Goal: Task Accomplishment & Management: Complete application form

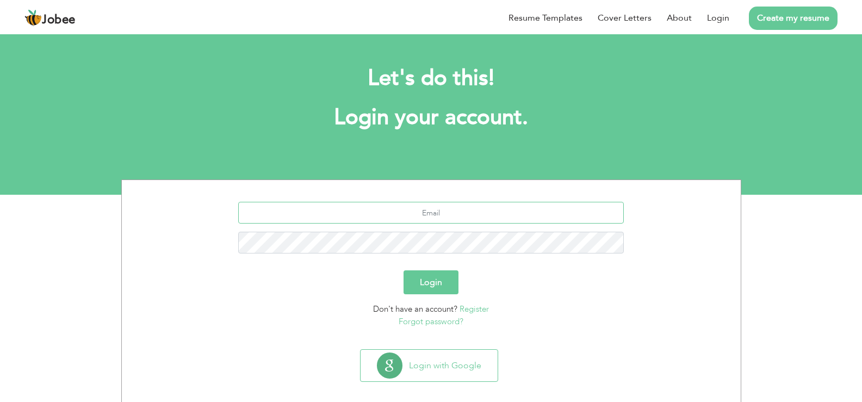
click at [388, 212] on input "text" at bounding box center [431, 213] width 386 height 22
type input "Abuzarkhan847@outlook.com"
click at [432, 277] on button "Login" at bounding box center [431, 282] width 55 height 24
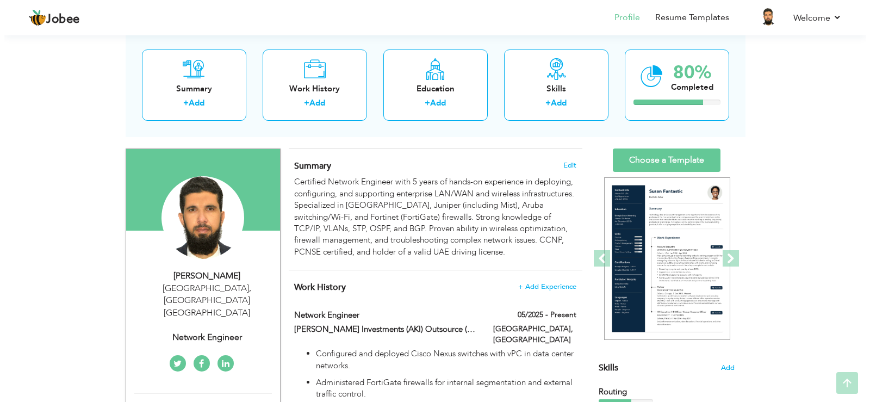
scroll to position [408, 0]
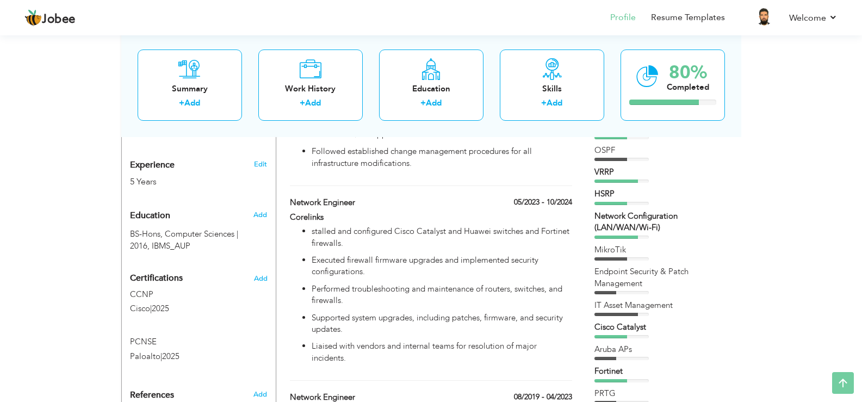
click at [861, 164] on div "View Resume Export PDF Profile Summary Public Link Experience Education Awards …" at bounding box center [431, 407] width 862 height 1565
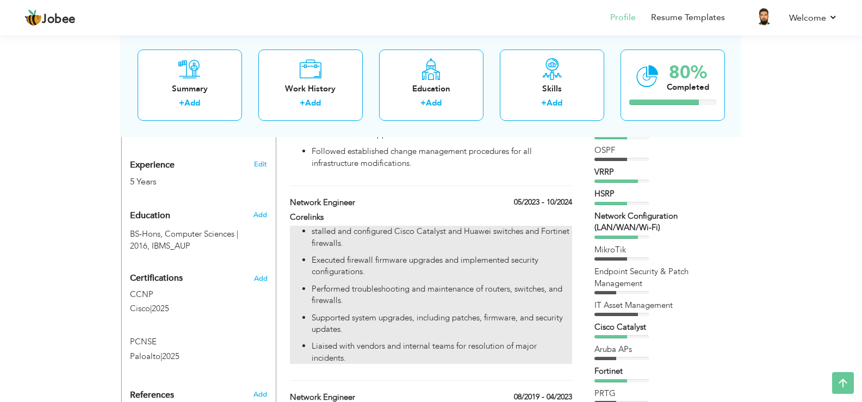
click at [338, 229] on p "stalled and configured Cisco Catalyst and Huawei switches and Fortinet firewall…" at bounding box center [442, 237] width 260 height 23
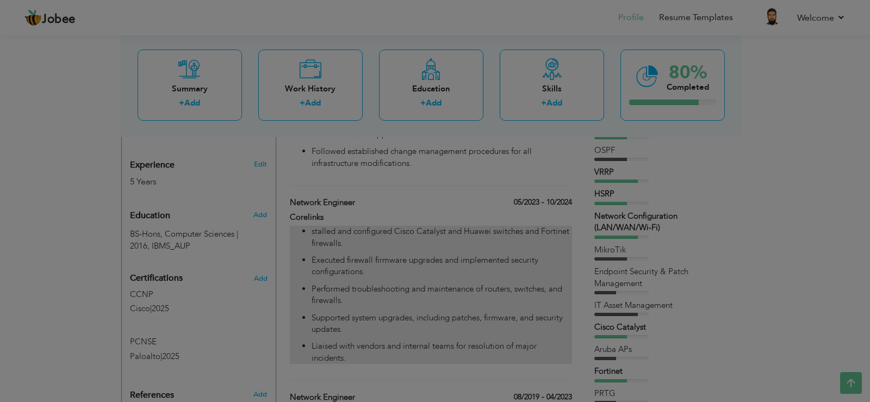
click at [338, 229] on div at bounding box center [435, 201] width 870 height 402
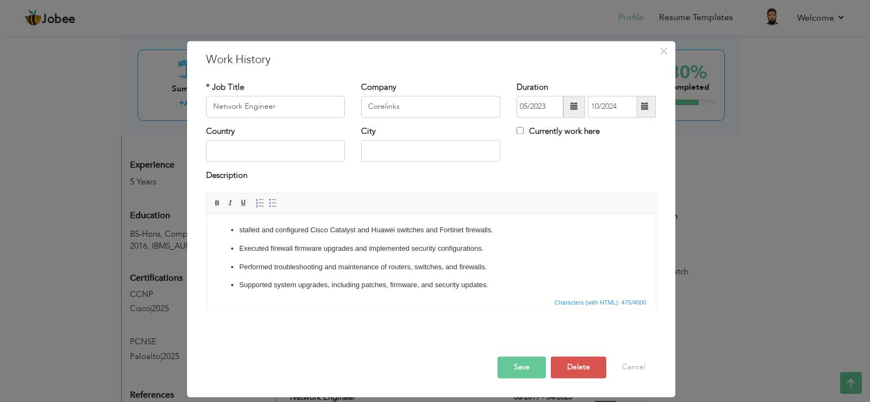
click at [516, 291] on ul "stalled and configured Cisco Catalyst and Huawei switches and Fortinet firewall…" at bounding box center [431, 267] width 428 height 85
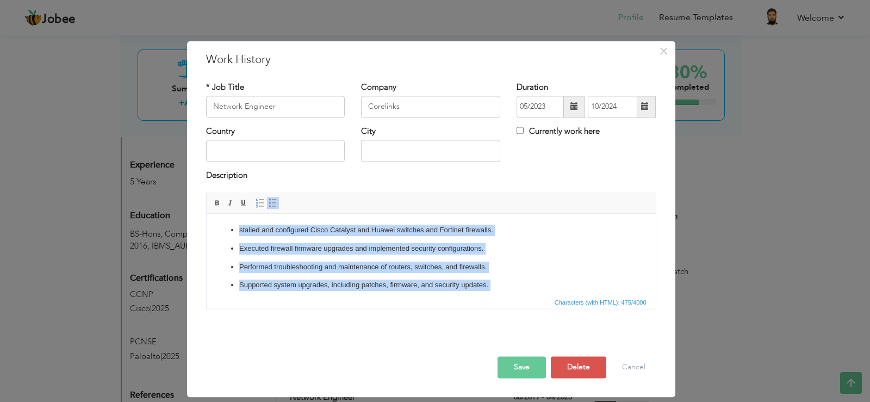
copy ul "stalled and configured Cisco Catalyst and Huawei switches and Fortinet firewall…"
click at [514, 277] on ul "stalled and configured Cisco Catalyst and Huawei switches and Fortinet firewall…" at bounding box center [431, 267] width 428 height 85
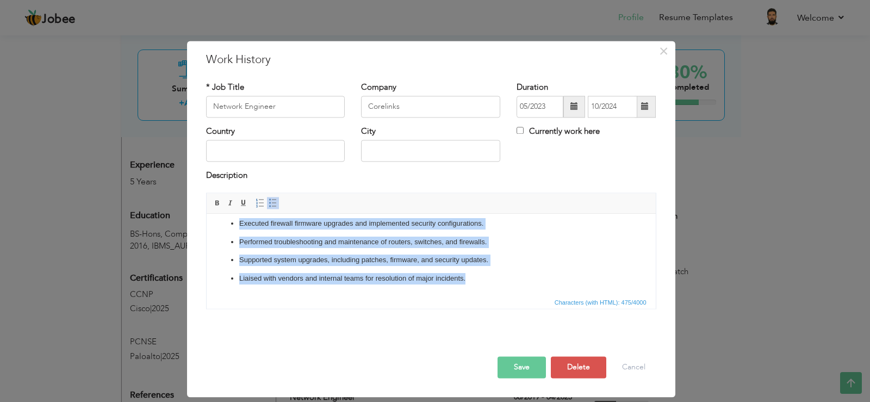
scroll to position [0, 0]
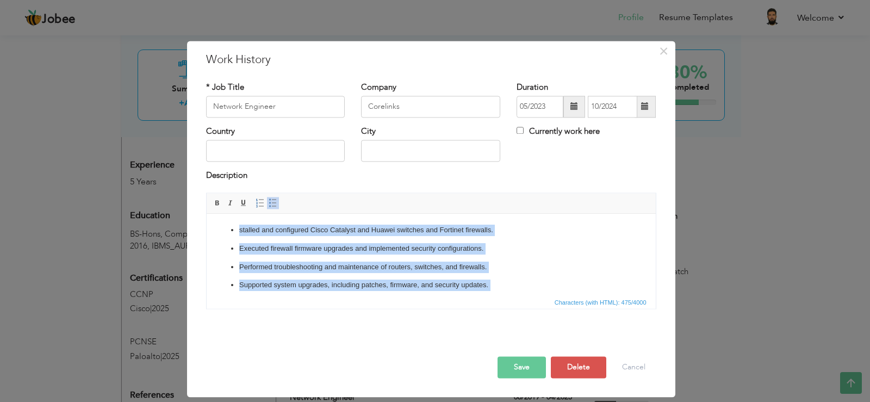
click at [505, 263] on p "Performed troubleshooting and maintenance of routers, switches, and firewalls." at bounding box center [431, 267] width 384 height 11
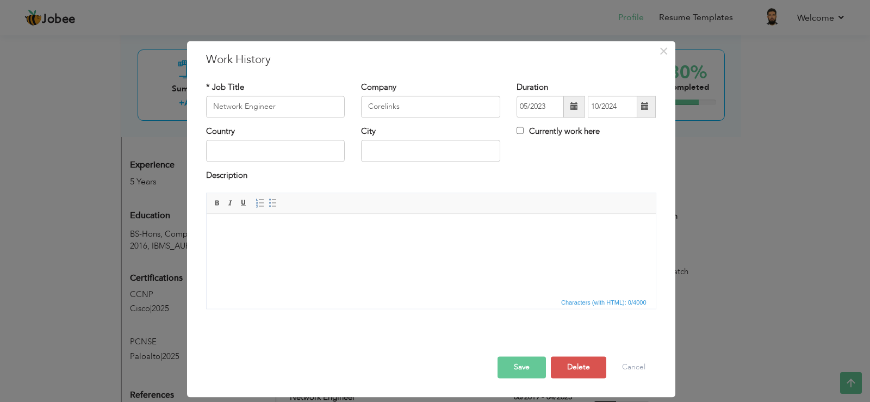
drag, startPoint x: 304, startPoint y: 248, endPoint x: 337, endPoint y: 289, distance: 52.6
click at [337, 247] on html at bounding box center [430, 230] width 449 height 33
drag, startPoint x: 82, startPoint y: 33, endPoint x: 344, endPoint y: 305, distance: 377.4
click at [344, 305] on span "Characters (with HTML): 0/4000" at bounding box center [431, 301] width 449 height 13
click at [668, 55] on span "×" at bounding box center [663, 51] width 9 height 20
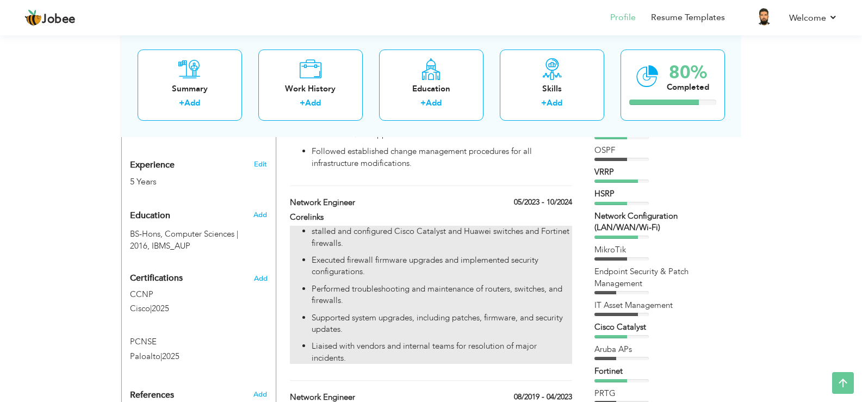
click at [351, 240] on ul "stalled and configured Cisco Catalyst and Huawei switches and Fortinet firewall…" at bounding box center [431, 295] width 282 height 138
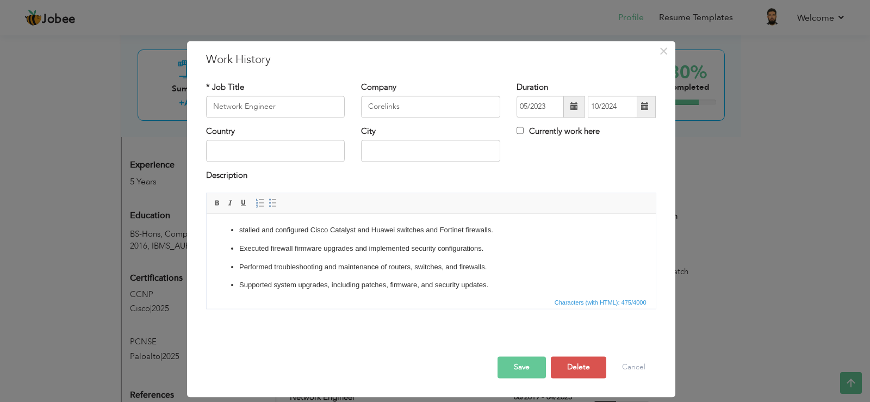
click at [351, 237] on ul "stalled and configured Cisco Catalyst and Huawei switches and Fortinet firewall…" at bounding box center [431, 267] width 428 height 85
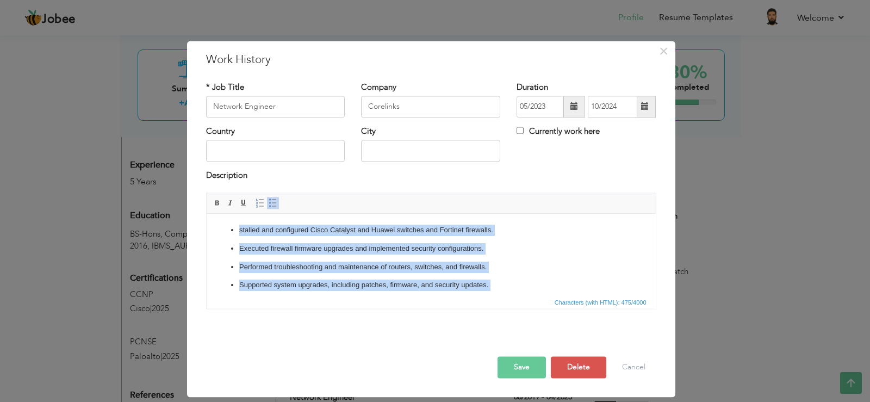
click at [536, 277] on ul "stalled and configured Cisco Catalyst and Huawei switches and Fortinet firewall…" at bounding box center [431, 267] width 428 height 85
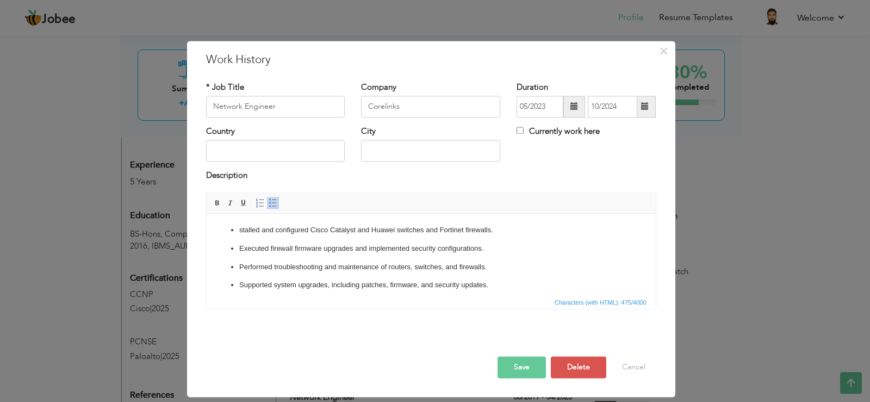
click at [536, 277] on ul "stalled and configured Cisco Catalyst and Huawei switches and Fortinet firewall…" at bounding box center [431, 267] width 428 height 85
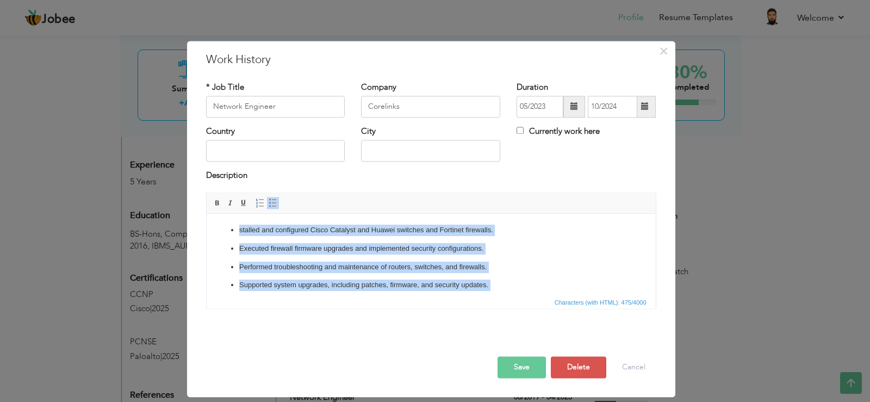
click at [481, 273] on ul "stalled and configured Cisco Catalyst and Huawei switches and Fortinet firewall…" at bounding box center [431, 267] width 428 height 85
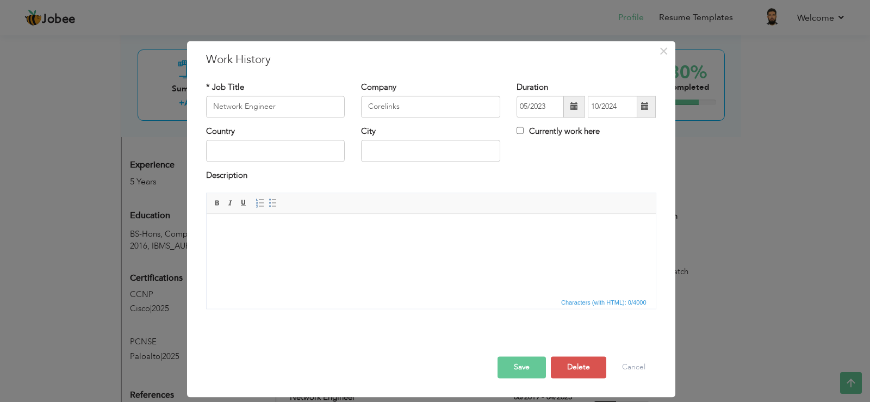
click at [294, 225] on body at bounding box center [431, 230] width 428 height 11
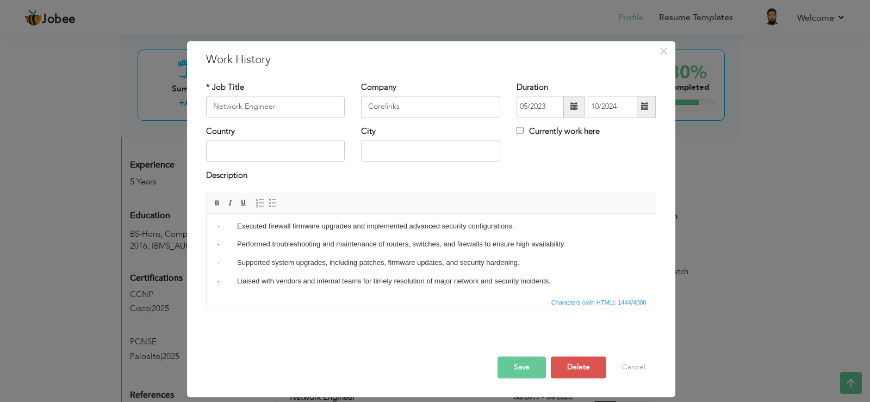
scroll to position [117, 0]
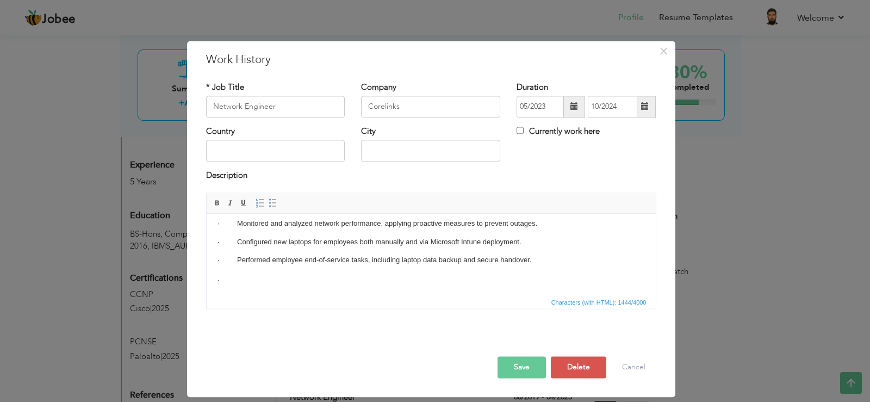
paste body
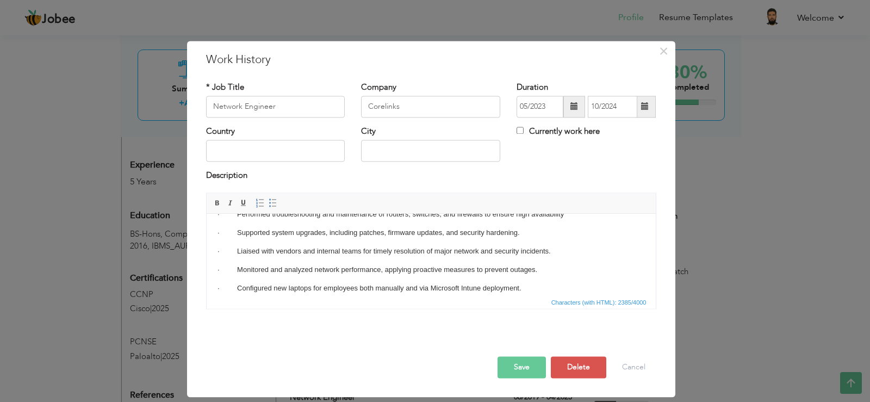
scroll to position [0, 0]
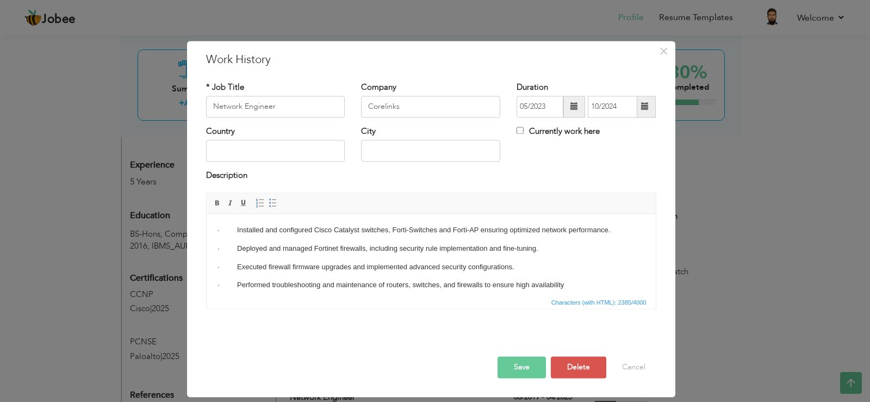
click at [588, 280] on p "· Performed troubleshooting and maintenance of routers, switches, and firewalls…" at bounding box center [431, 285] width 428 height 11
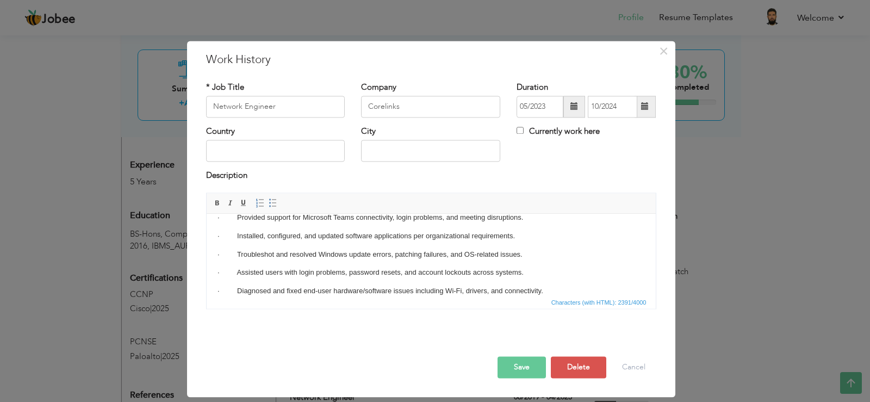
scroll to position [214, 0]
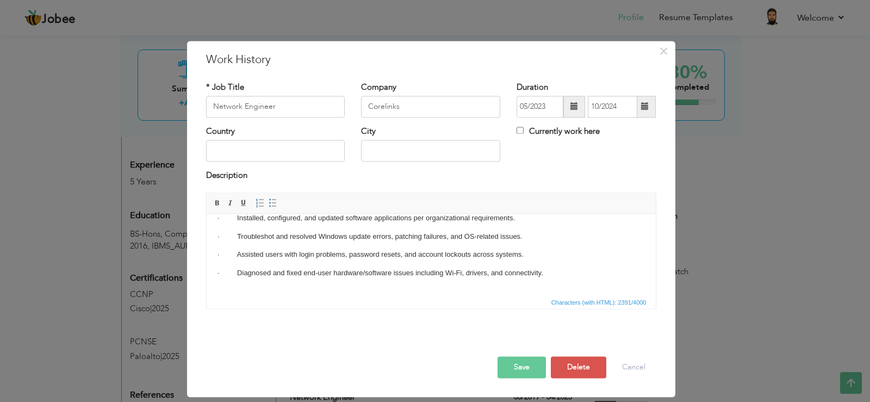
click at [560, 273] on p "· Diagnosed and fixed end-user hardware/software issues including Wi-Fi, driver…" at bounding box center [431, 273] width 428 height 11
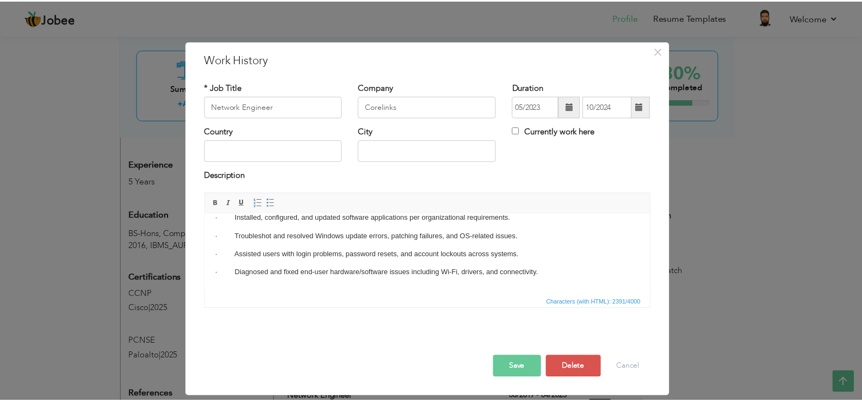
scroll to position [0, 0]
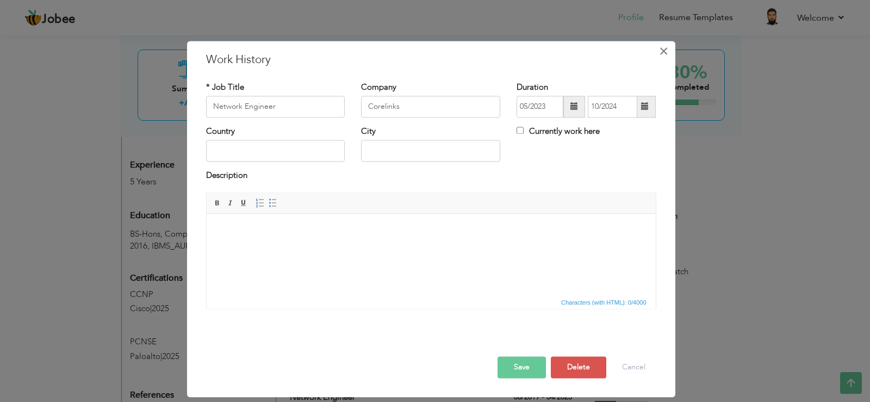
click at [665, 48] on span "×" at bounding box center [663, 51] width 9 height 20
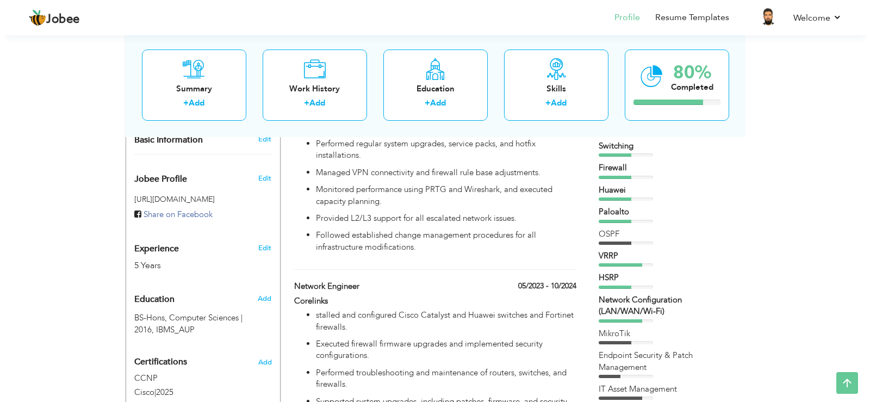
scroll to position [215, 0]
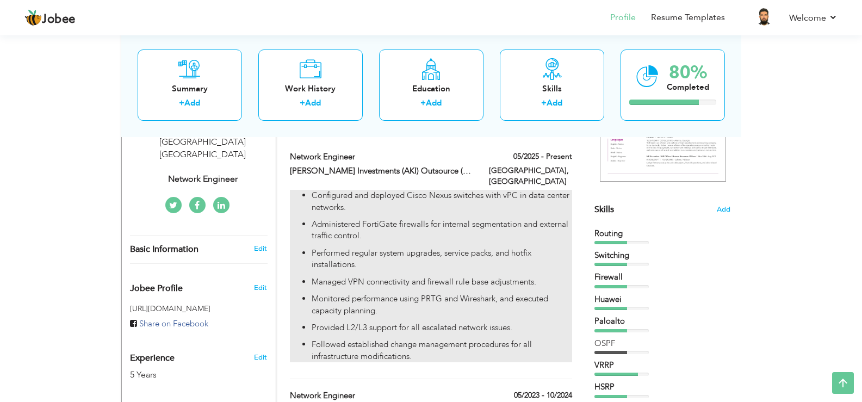
click at [497, 276] on p "Managed VPN connectivity and firewall rule base adjustments." at bounding box center [442, 281] width 260 height 11
type input "[PERSON_NAME] Investments (AKI) Outsource (Contract)"
type input "05/2025"
type input "UAE"
type input "[GEOGRAPHIC_DATA]"
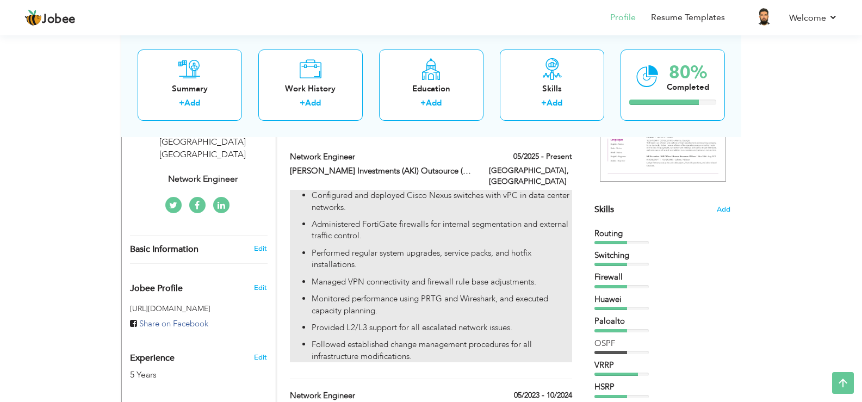
checkbox input "true"
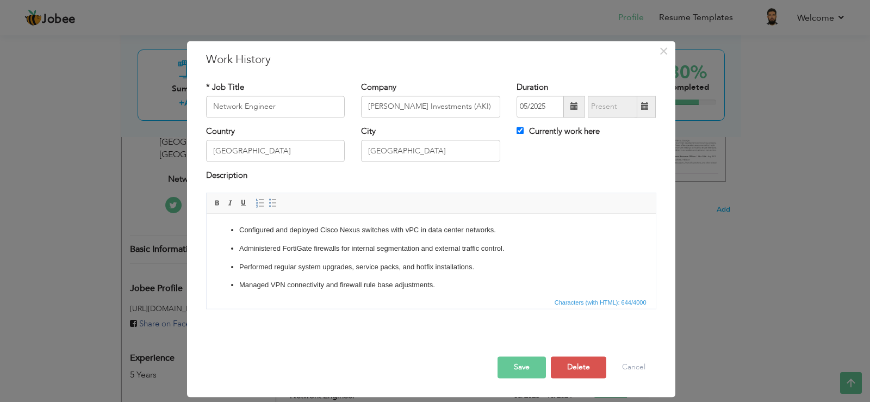
click at [428, 254] on p "Administered FortiGate firewalls for internal segmentation and external traffic…" at bounding box center [431, 248] width 384 height 11
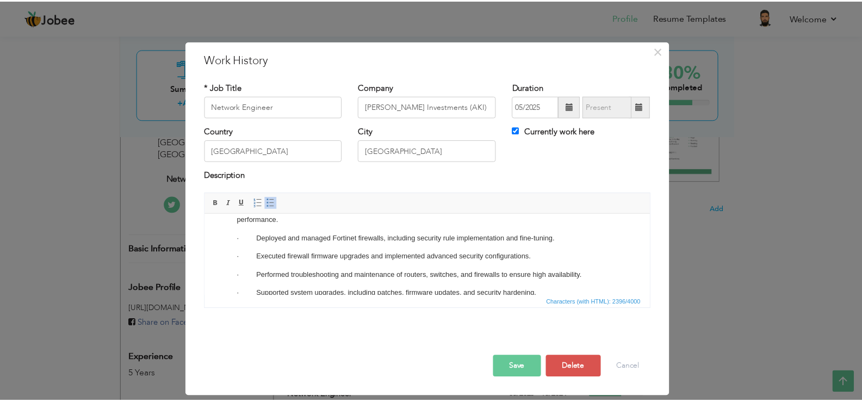
scroll to position [0, 0]
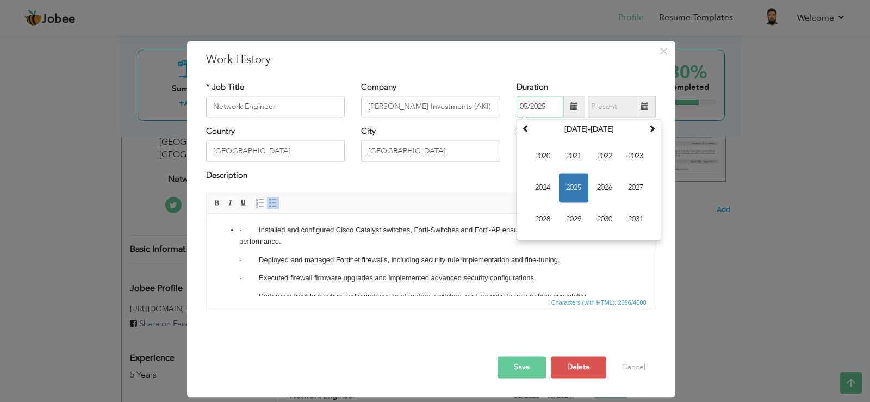
click at [526, 106] on input "05/2025" at bounding box center [540, 107] width 47 height 22
type input "06/2025"
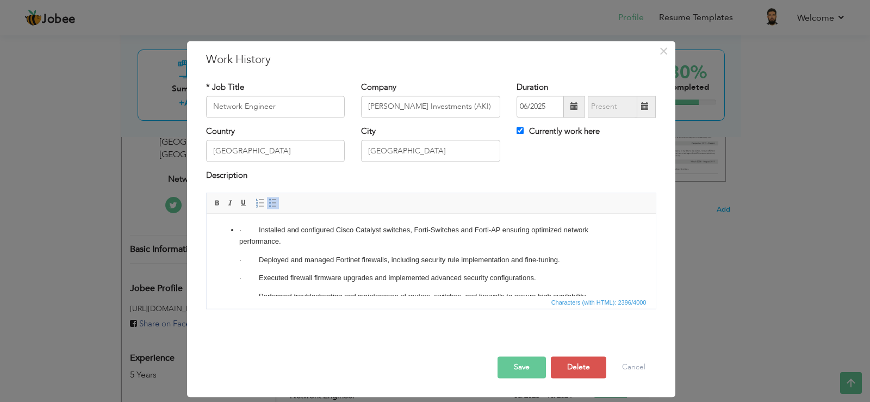
click at [558, 72] on div "× Work History * Job Title Network Engineer Company Al Khayyat Investments (AKI…" at bounding box center [431, 219] width 489 height 356
click at [532, 364] on button "Save" at bounding box center [522, 367] width 48 height 22
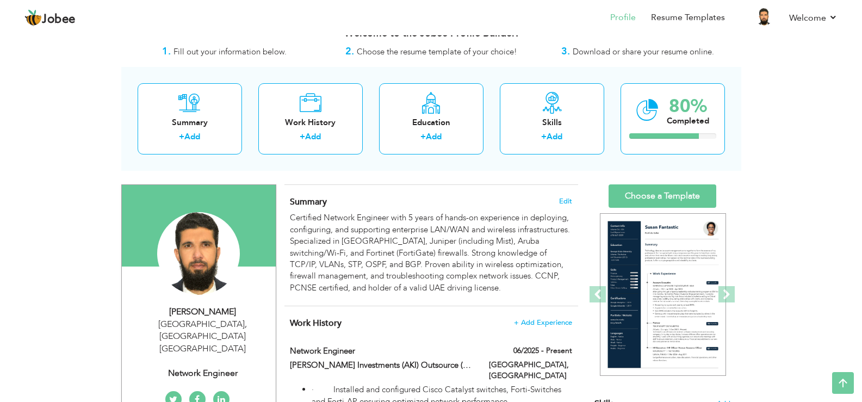
scroll to position [9, 0]
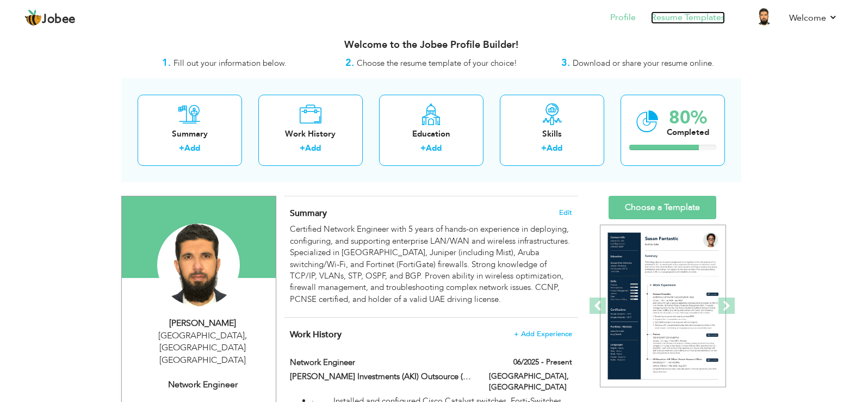
click at [700, 18] on link "Resume Templates" at bounding box center [688, 17] width 74 height 13
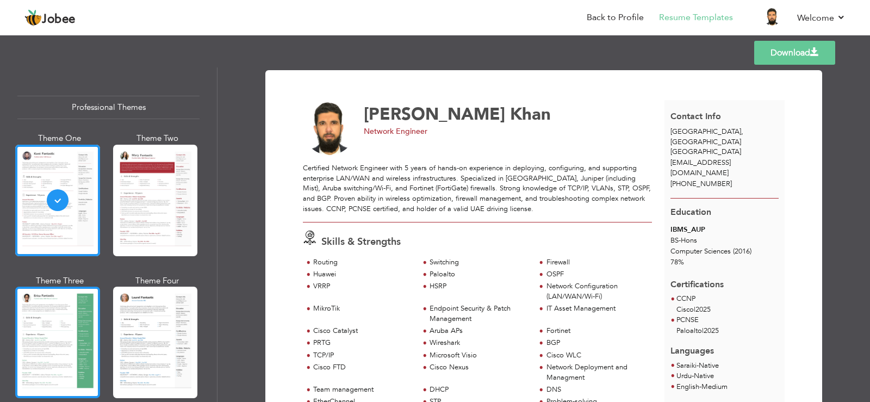
click at [60, 318] on div at bounding box center [57, 343] width 85 height 112
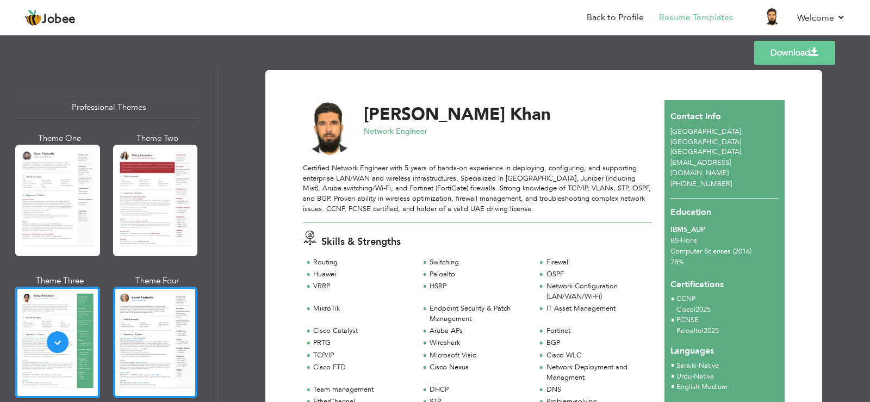
click at [153, 347] on div at bounding box center [155, 343] width 85 height 112
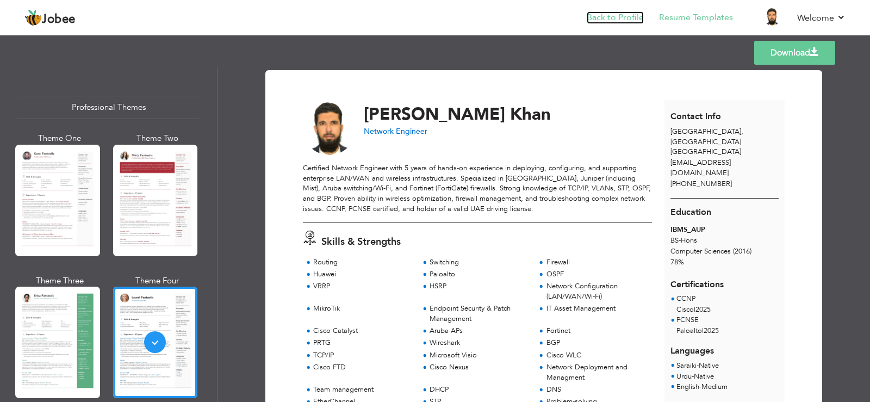
click at [613, 17] on link "Back to Profile" at bounding box center [615, 17] width 57 height 13
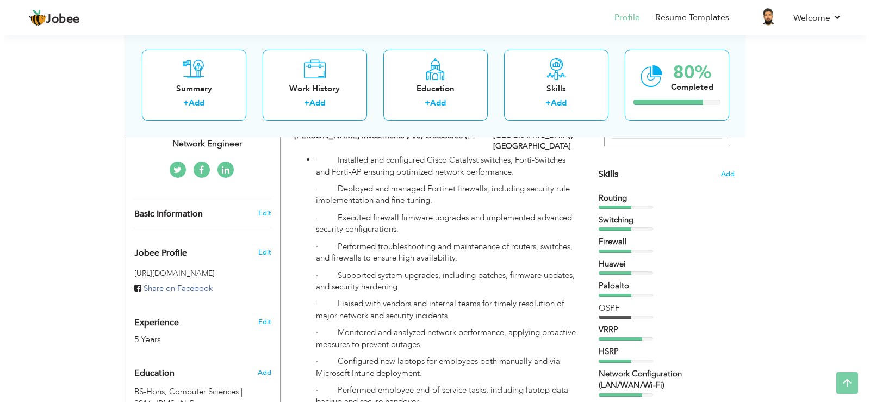
scroll to position [252, 0]
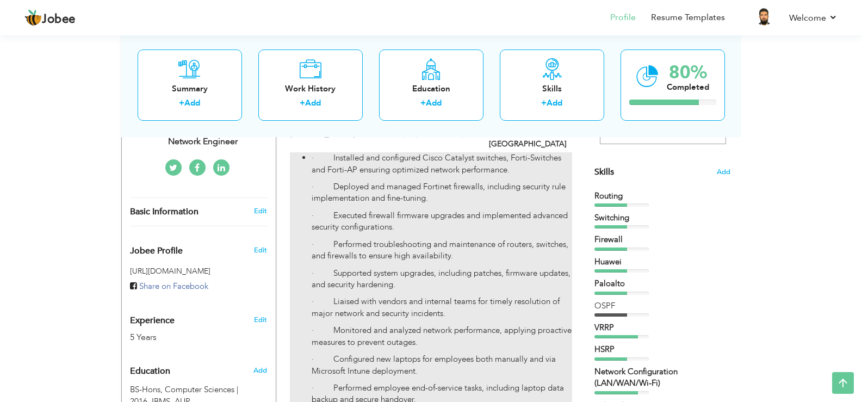
click at [463, 227] on li "· Installed and configured Cisco Catalyst switches, Forti-Switches and Forti-AP…" at bounding box center [442, 365] width 260 height 426
type input "Network Engineer"
type input "Al Khayyat Investments (AKI) Outsource (Contract)"
type input "06/2025"
type input "UAE"
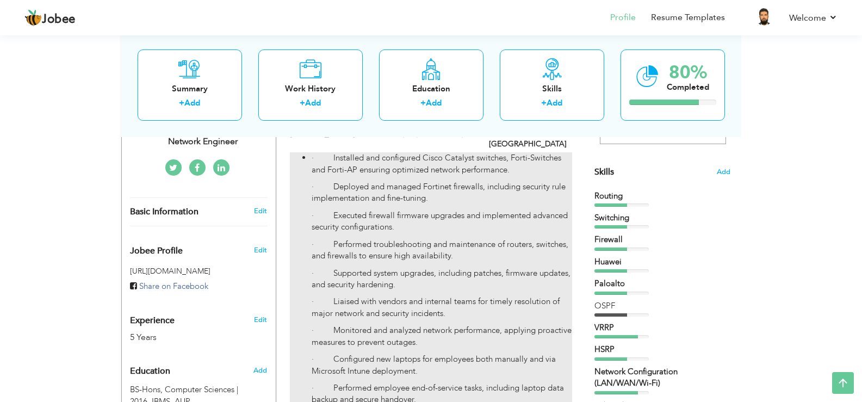
type input "Dubai"
checkbox input "true"
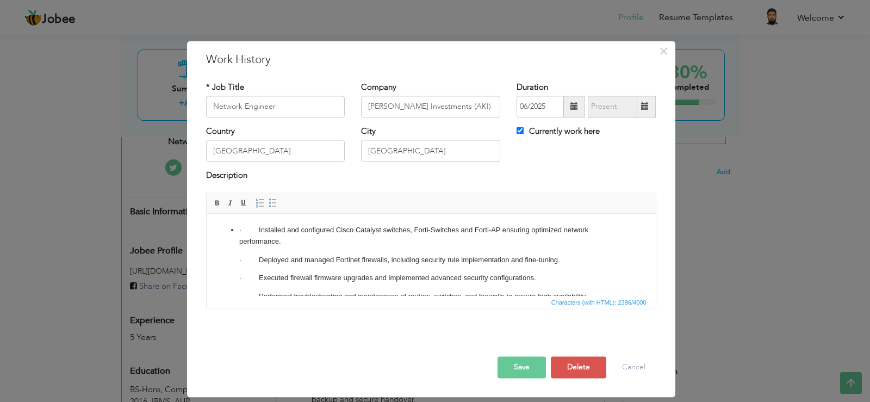
click at [259, 232] on p "· Installed and configured Cisco Catalyst switches, Forti-Switches and Forti-AP…" at bounding box center [431, 236] width 384 height 23
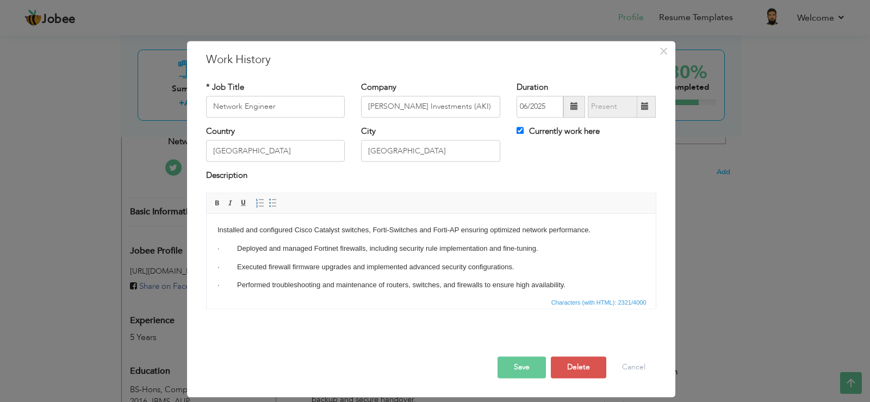
click at [259, 232] on p "Installed and configured Cisco Catalyst switches, Forti-Switches and Forti-AP e…" at bounding box center [431, 230] width 428 height 11
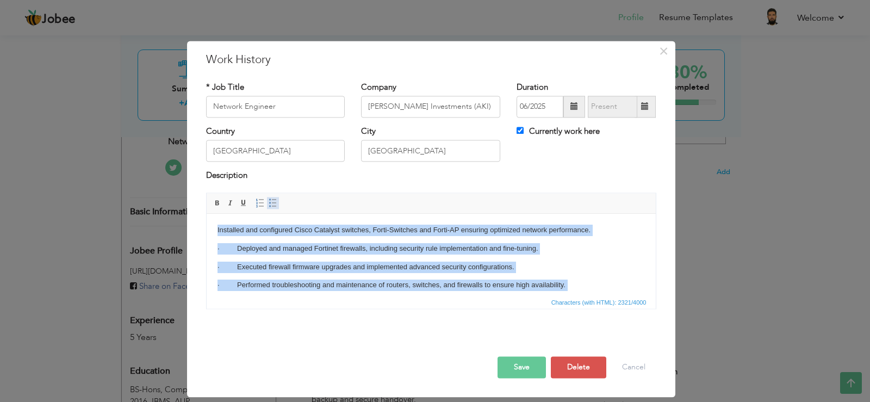
click at [274, 207] on span at bounding box center [273, 203] width 9 height 9
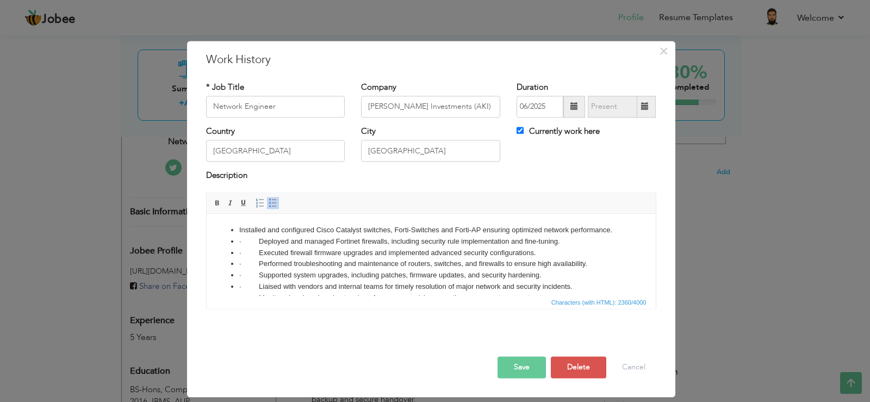
click at [238, 230] on ul "Installed and configured Cisco Catalyst switches, Forti-Switches and Forti-AP e…" at bounding box center [431, 310] width 428 height 170
click at [239, 240] on li "· Deployed and managed Fortinet firewalls, including security rule implementati…" at bounding box center [431, 241] width 384 height 11
drag, startPoint x: 258, startPoint y: 252, endPoint x: 220, endPoint y: 256, distance: 38.3
click at [220, 256] on ul "Installed and configured Cisco Catalyst switches, Forti-Switches and Forti-AP e…" at bounding box center [431, 310] width 428 height 170
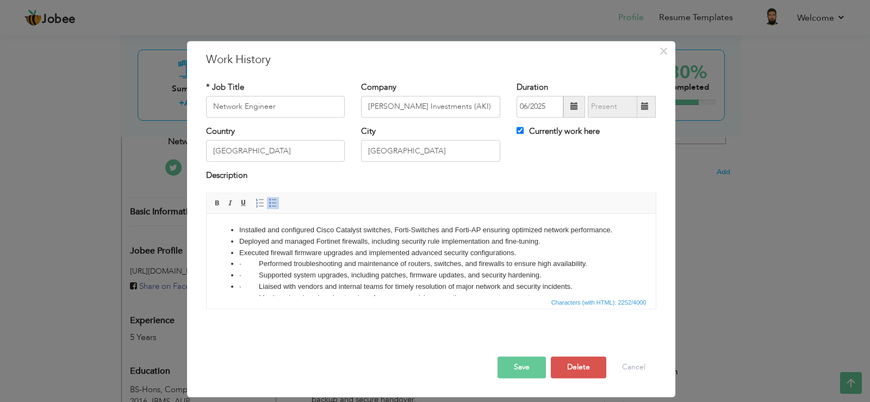
click at [239, 241] on li "Deployed and managed Fortinet firewalls, including security rule implementation…" at bounding box center [431, 241] width 384 height 11
click at [244, 264] on li "· Performed troubleshooting and maintenance of routers, switches, and firewalls…" at bounding box center [431, 263] width 384 height 11
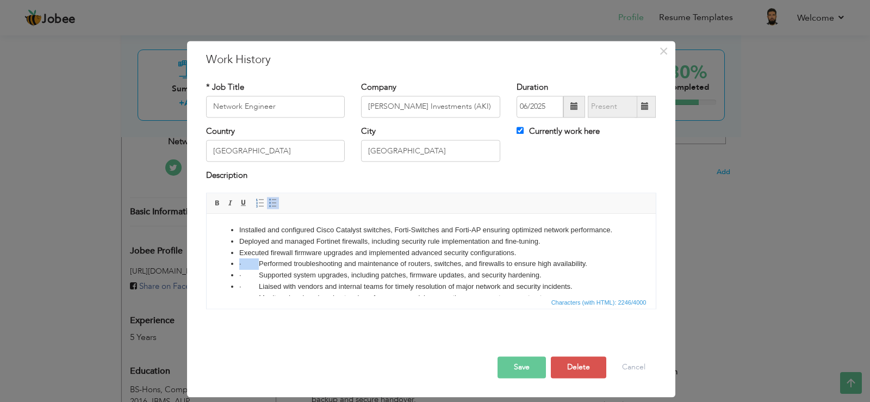
drag, startPoint x: 259, startPoint y: 262, endPoint x: 235, endPoint y: 263, distance: 24.5
click at [235, 263] on ul "Installed and configured Cisco Catalyst switches, Forti-Switches and Forti-AP e…" at bounding box center [431, 310] width 428 height 170
drag, startPoint x: 258, startPoint y: 273, endPoint x: 231, endPoint y: 271, distance: 27.8
click at [239, 271] on li "· Supported system upgrades, including patches, firmware updates, and security …" at bounding box center [431, 275] width 384 height 11
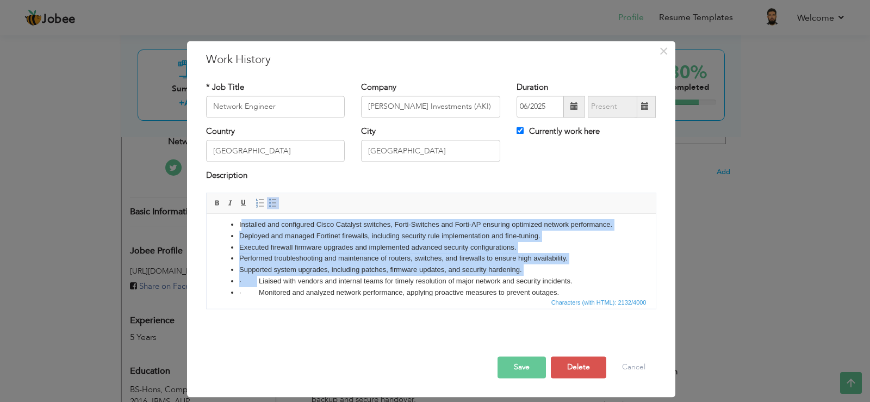
scroll to position [0, 0]
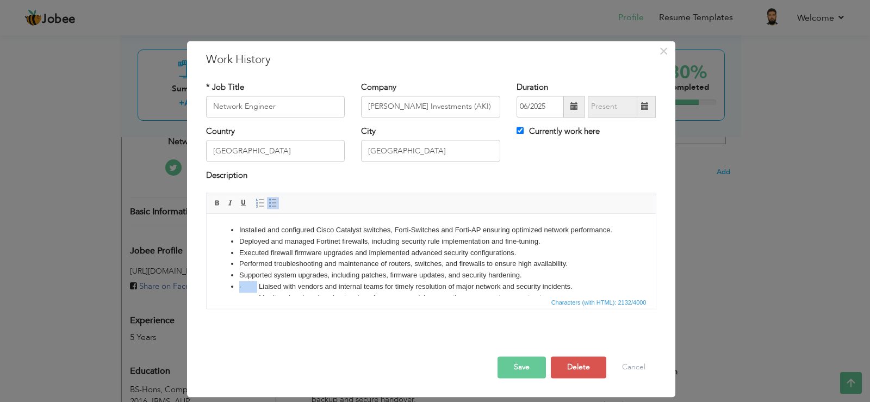
drag, startPoint x: 257, startPoint y: 287, endPoint x: 233, endPoint y: 283, distance: 24.8
click at [239, 283] on li "· Liaised with vendors and internal teams for timely resolution of major networ…" at bounding box center [431, 286] width 384 height 11
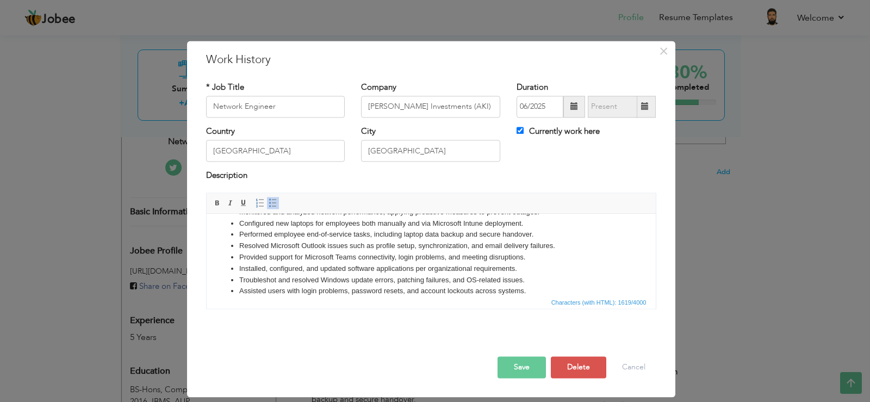
scroll to position [97, 0]
click at [528, 367] on button "Save" at bounding box center [522, 367] width 48 height 22
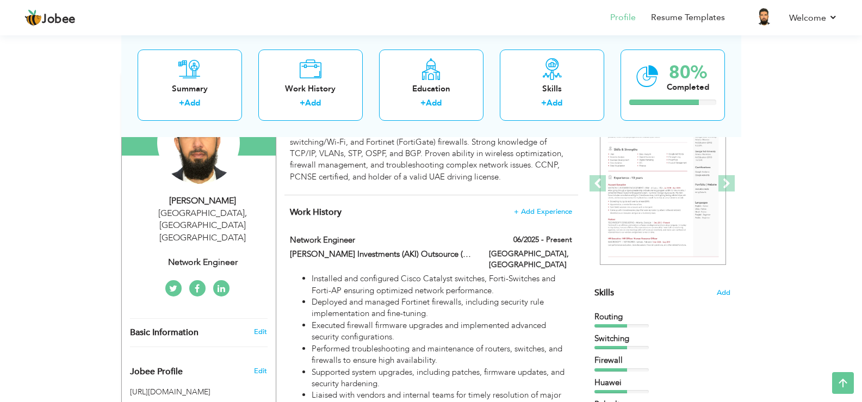
scroll to position [134, 0]
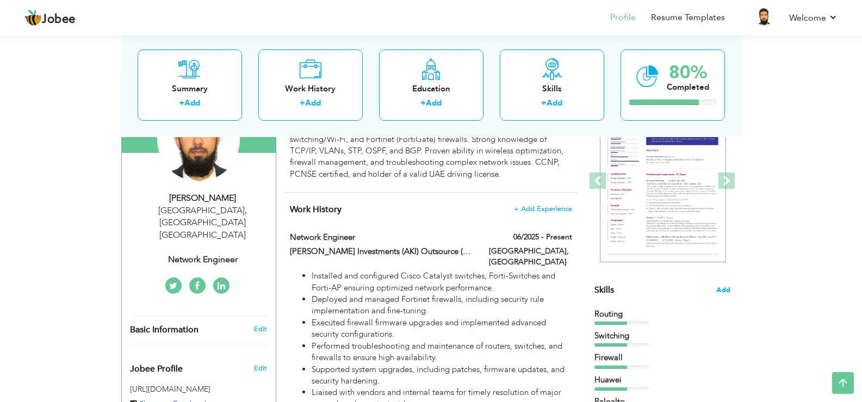
click at [725, 287] on span "Add" at bounding box center [723, 290] width 14 height 10
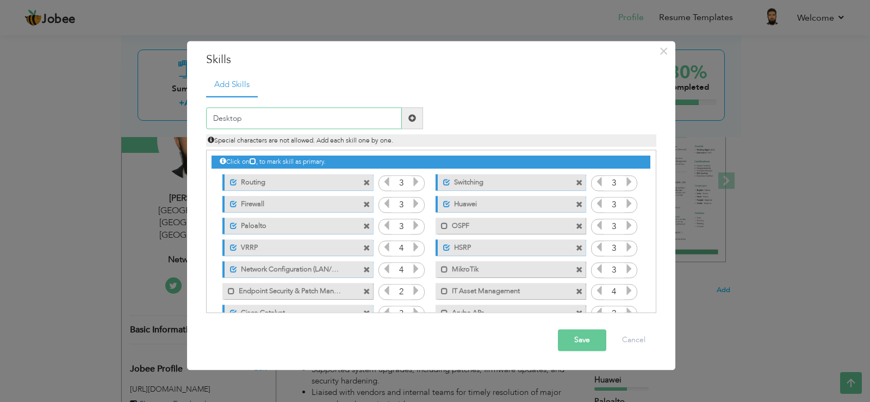
type input "Desktop"
click at [416, 118] on span at bounding box center [412, 119] width 21 height 22
click at [333, 121] on input "text" at bounding box center [304, 119] width 196 height 22
click at [333, 121] on input "IT" at bounding box center [304, 119] width 196 height 22
type input "IT support"
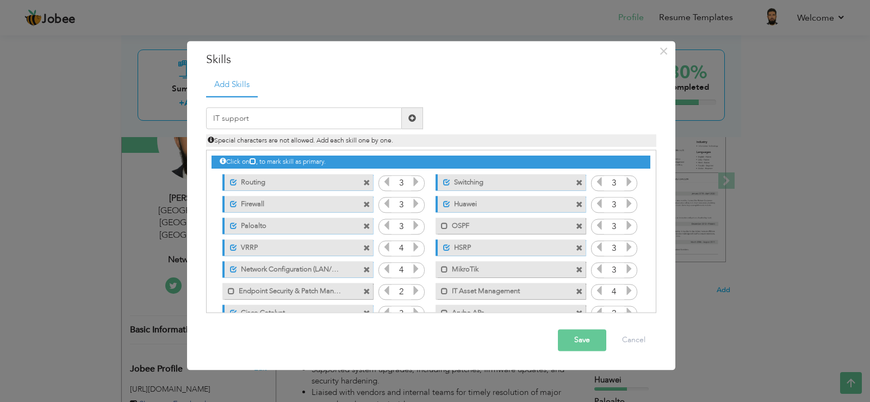
click at [415, 118] on span at bounding box center [413, 118] width 8 height 8
click at [334, 112] on input "text" at bounding box center [304, 119] width 196 height 22
type input "Laptop backup"
click at [415, 118] on span at bounding box center [413, 118] width 8 height 8
click at [314, 119] on input "text" at bounding box center [304, 119] width 196 height 22
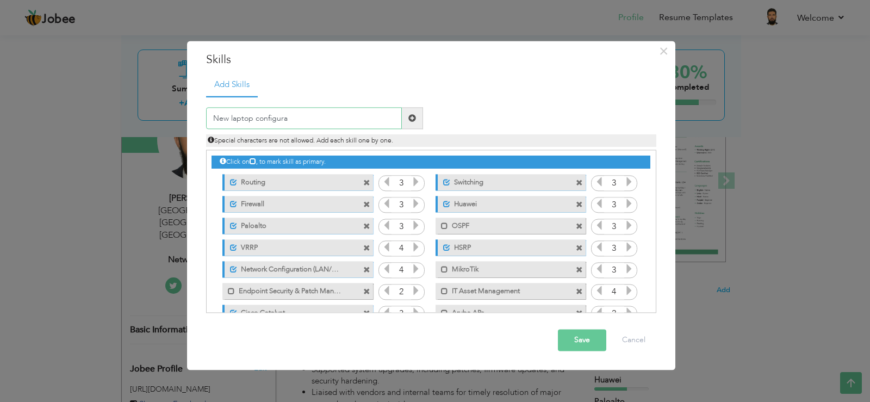
click at [321, 123] on input "New laptop configura" at bounding box center [304, 119] width 196 height 22
type input "New laptop configuration"
click at [414, 117] on span at bounding box center [413, 118] width 8 height 8
click at [316, 118] on input "text" at bounding box center [304, 119] width 196 height 22
type input "Daily User issues troubleshooting"
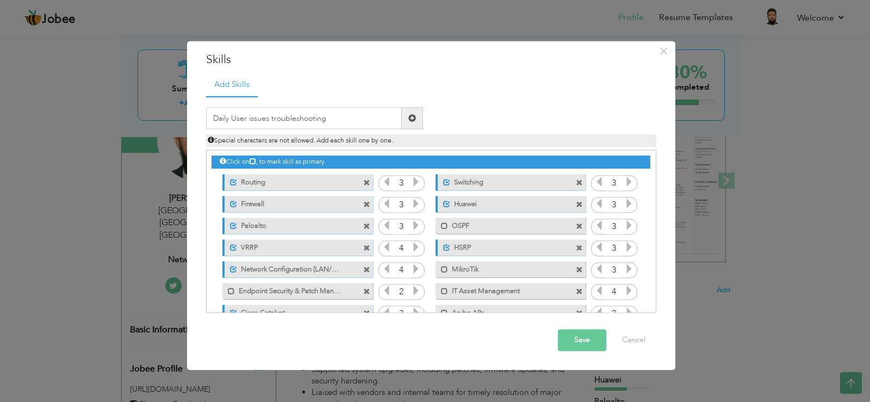
click at [416, 123] on span at bounding box center [412, 119] width 21 height 22
click at [557, 331] on div "Save Cancel" at bounding box center [431, 341] width 467 height 38
click at [578, 344] on button "Save" at bounding box center [582, 341] width 48 height 22
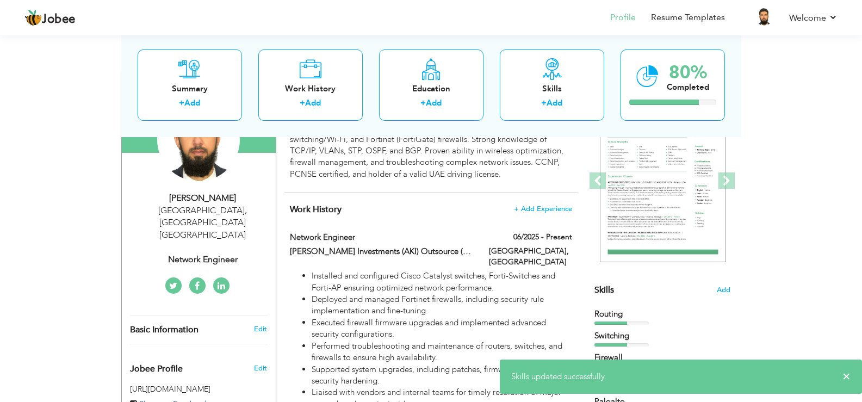
drag, startPoint x: 654, startPoint y: 171, endPoint x: 735, endPoint y: 288, distance: 142.0
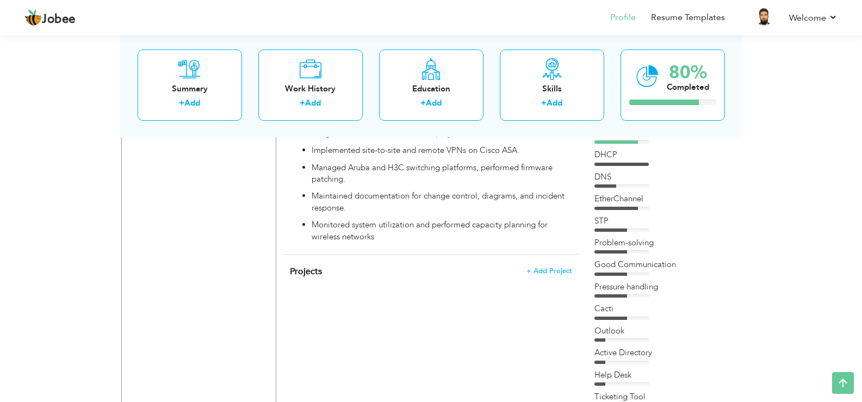
scroll to position [927, 0]
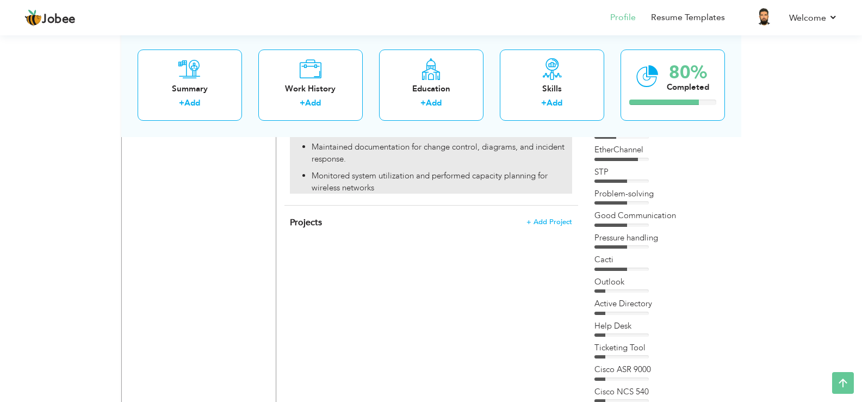
click at [440, 170] on p "Monitored system utilization and performed capacity planning for wireless netwo…" at bounding box center [442, 181] width 260 height 23
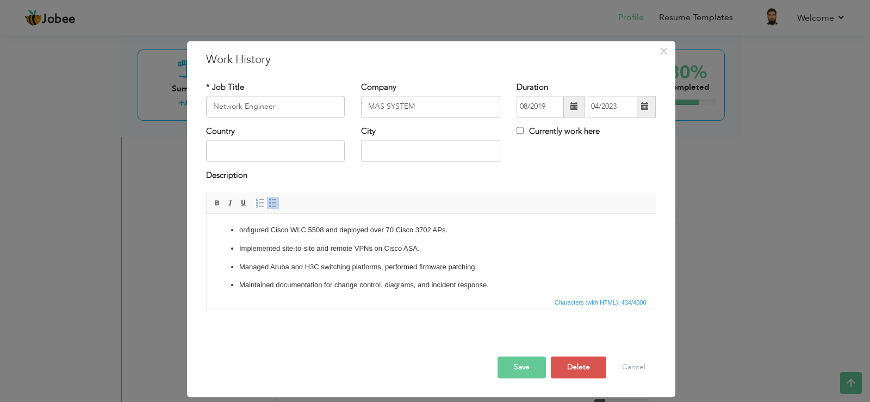
click at [487, 281] on p "Maintained documentation for change control, diagrams, and incident response." at bounding box center [431, 285] width 384 height 11
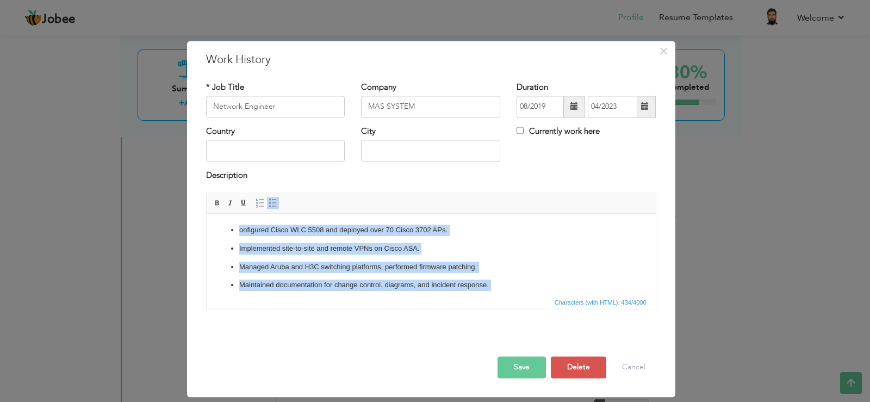
copy ul "onfigured Cisco WLC 5508 and deployed over 70 Cisco 3702 APs. Implemented site-…"
click at [362, 255] on ul "onfigured Cisco WLC 5508 and deployed over 70 Cisco 3702 APs. Implemented site-…" at bounding box center [431, 267] width 428 height 85
copy ul "onfigured Cisco WLC 5508 and deployed over 70 Cisco 3702 APs. Implemented site-…"
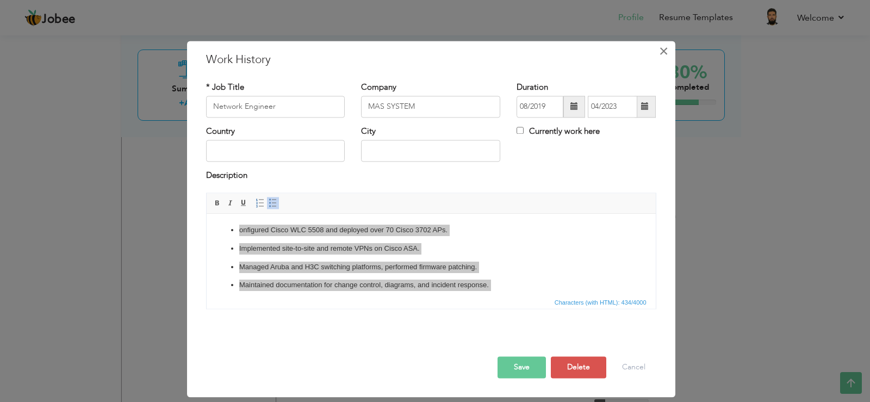
click at [665, 50] on span "×" at bounding box center [663, 51] width 9 height 20
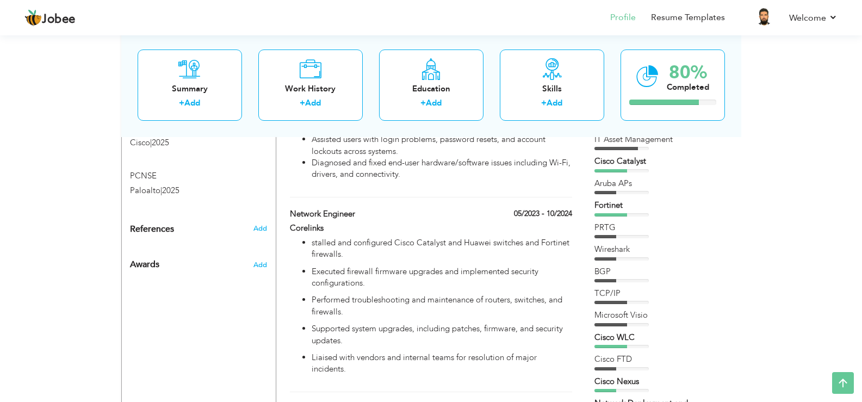
scroll to position [560, 0]
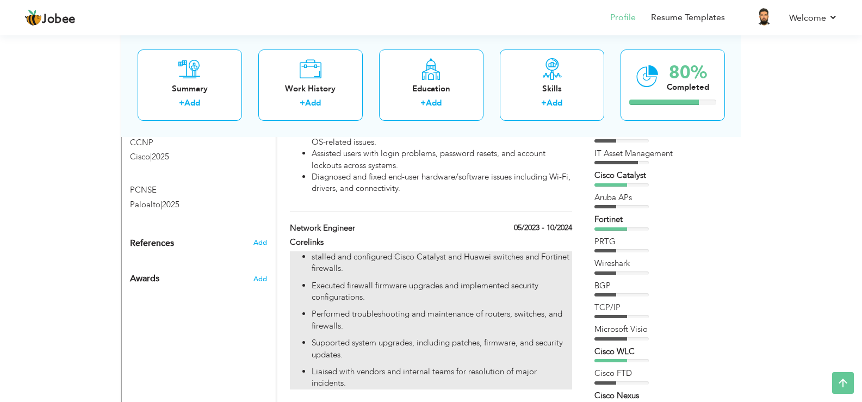
click at [455, 282] on p "Executed firewall firmware upgrades and implemented security configurations." at bounding box center [442, 291] width 260 height 23
type input "Corelinks"
type input "05/2023"
type input "10/2024"
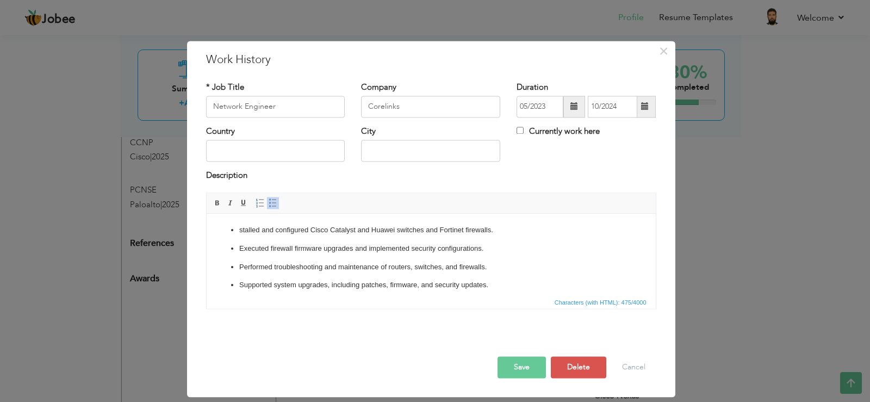
click at [509, 275] on ul "stalled and configured Cisco Catalyst and Huawei switches and Fortinet firewall…" at bounding box center [431, 267] width 428 height 85
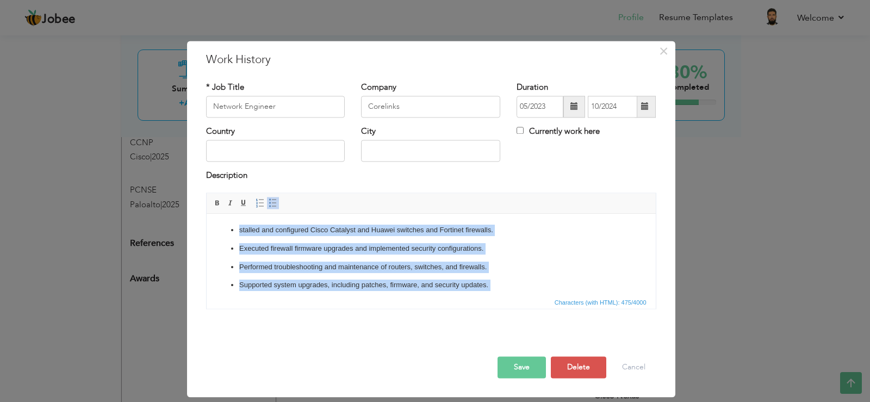
copy ul "stalled and configured Cisco Catalyst and Huawei switches and Fortinet firewall…"
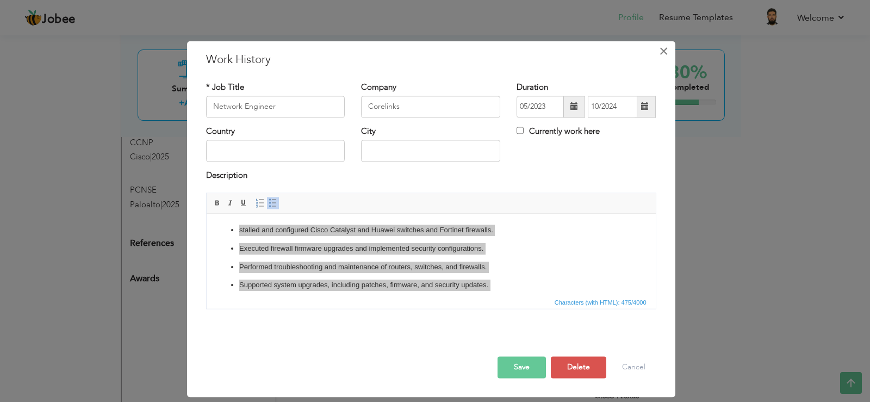
click at [666, 51] on span "×" at bounding box center [663, 51] width 9 height 20
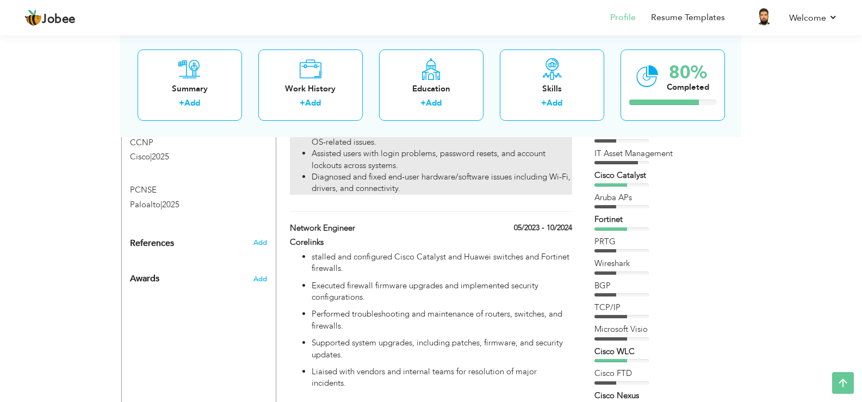
click at [496, 180] on li "Diagnosed and fixed end-user hardware/software issues including Wi-Fi, drivers,…" at bounding box center [442, 182] width 260 height 23
type input "[PERSON_NAME] Investments (AKI) Outsource (Contract)"
type input "06/2025"
type input "UAE"
type input "[GEOGRAPHIC_DATA]"
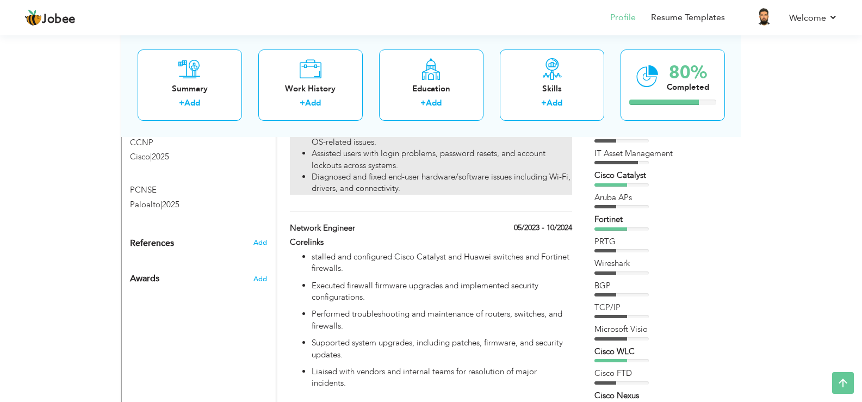
checkbox input "true"
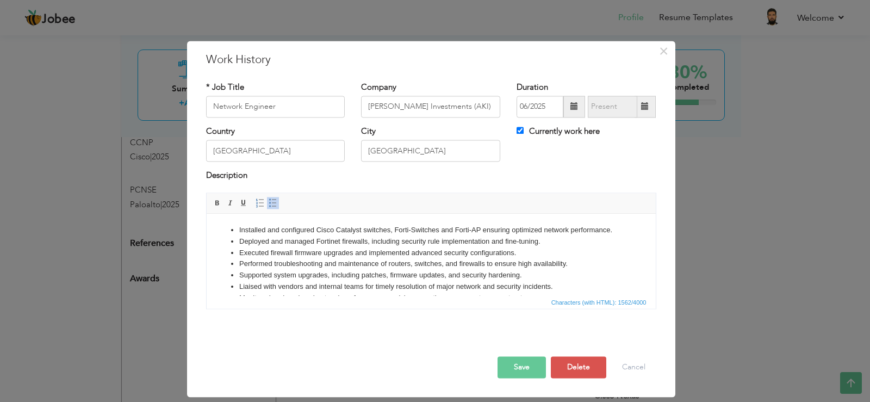
click at [421, 249] on li "Executed firewall firmware upgrades and implemented advanced security configura…" at bounding box center [431, 253] width 384 height 11
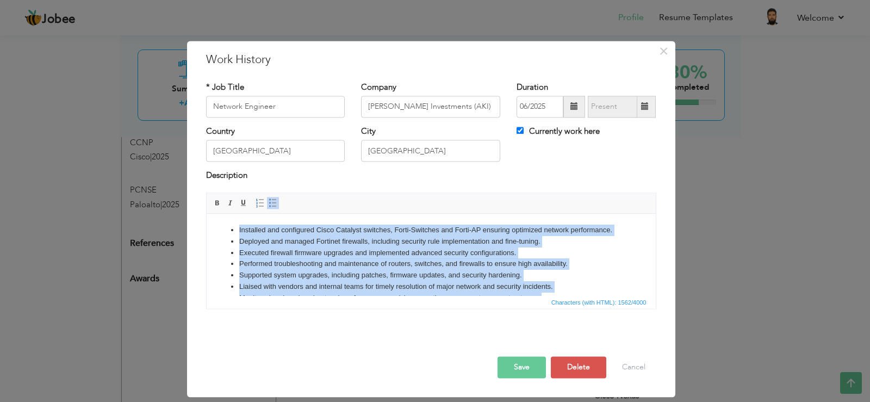
copy ul "Installed and configured Cisco Catalyst switches, Forti-Switches and Forti-AP e…"
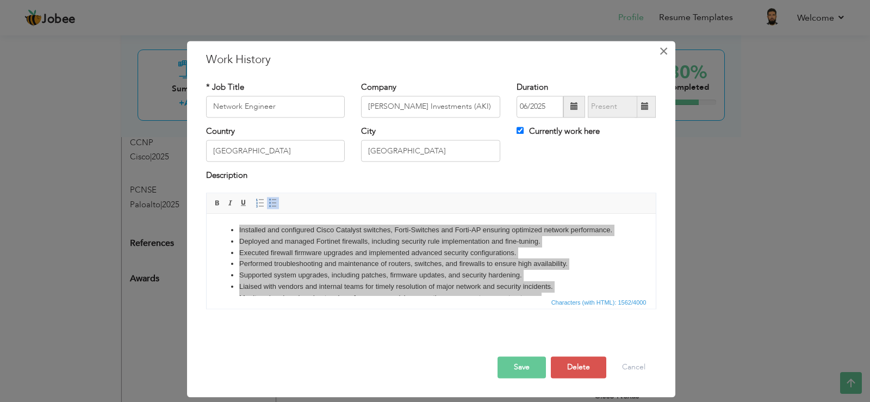
click at [659, 52] on span "×" at bounding box center [663, 51] width 9 height 20
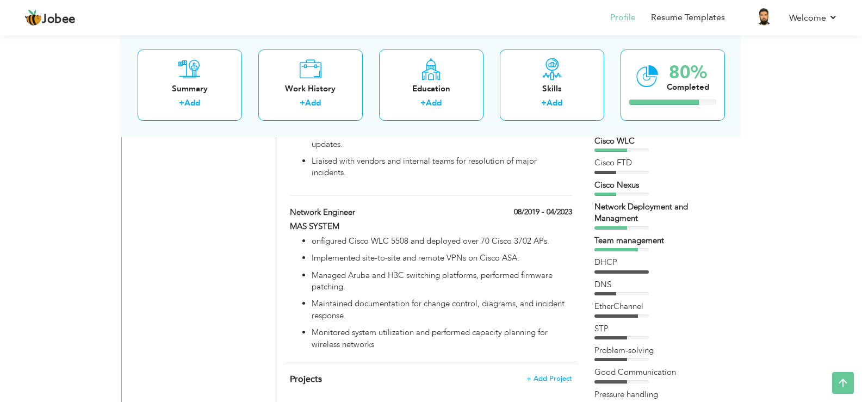
scroll to position [797, 0]
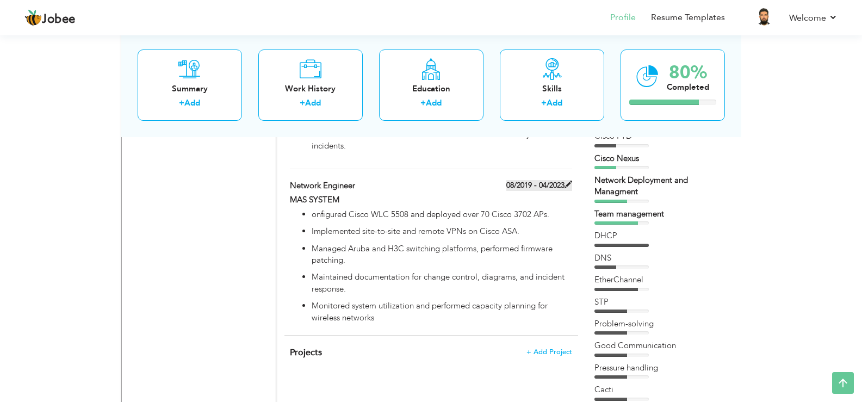
click at [571, 181] on span at bounding box center [569, 185] width 8 height 8
type input "MAS SYSTEM"
type input "08/2019"
type input "04/2023"
checkbox input "false"
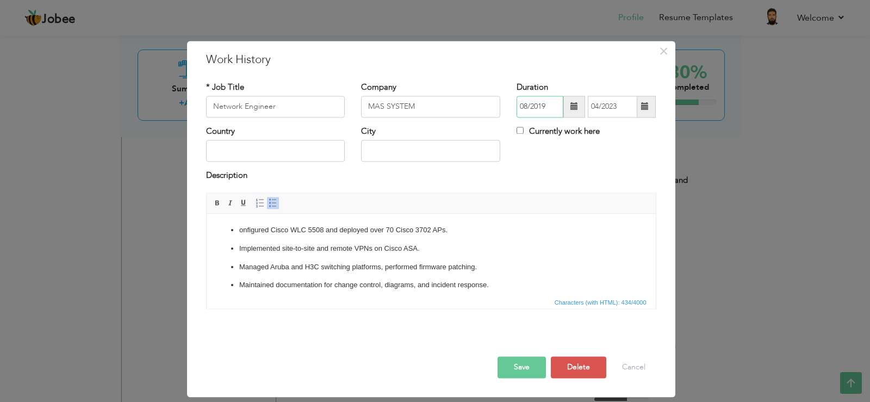
click at [539, 105] on input "08/2019" at bounding box center [540, 107] width 47 height 22
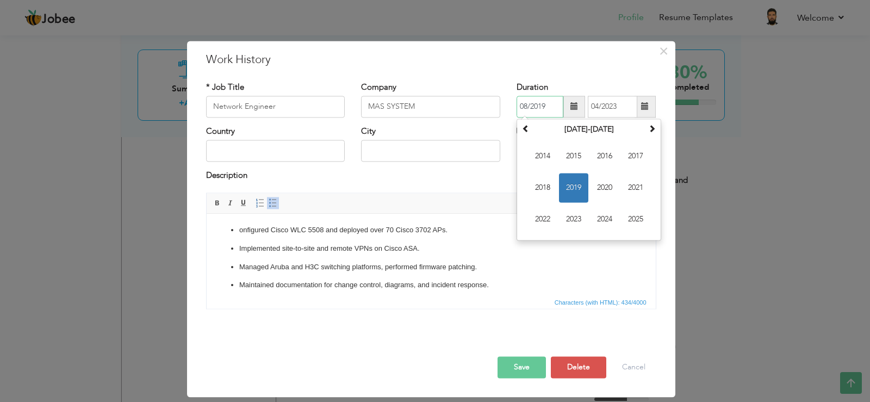
click at [539, 105] on input "08/2019" at bounding box center [540, 107] width 47 height 22
click at [602, 178] on span "2020" at bounding box center [604, 187] width 29 height 29
click at [519, 359] on button "Save" at bounding box center [522, 367] width 48 height 22
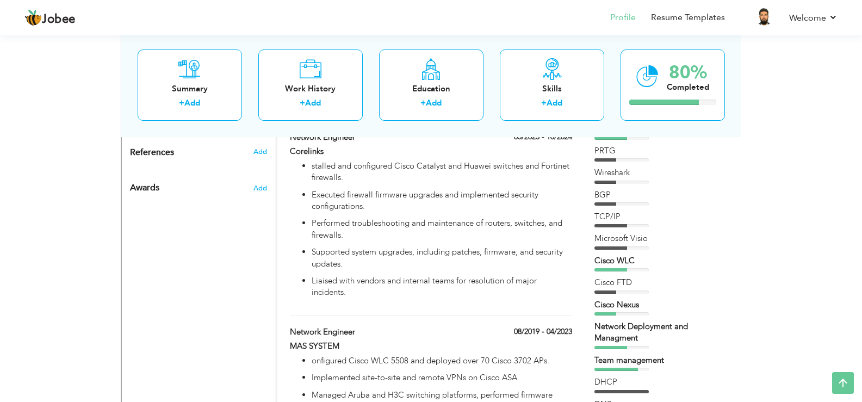
scroll to position [677, 0]
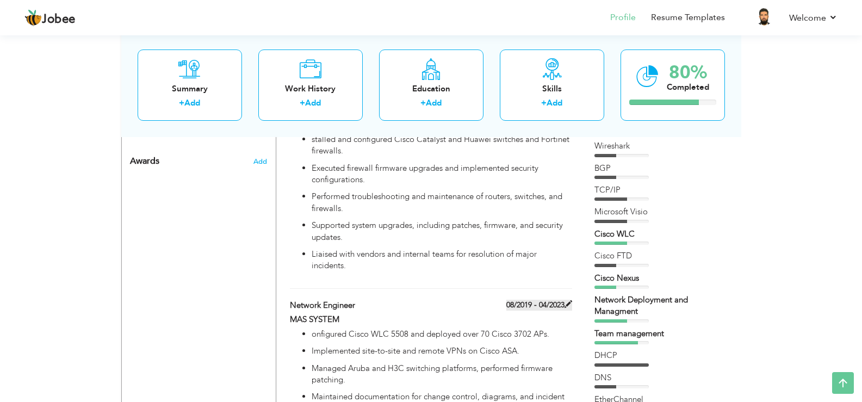
click at [572, 300] on span at bounding box center [569, 304] width 8 height 8
type input "Network Engineer"
type input "MAS SYSTEM"
type input "08/2019"
type input "04/2023"
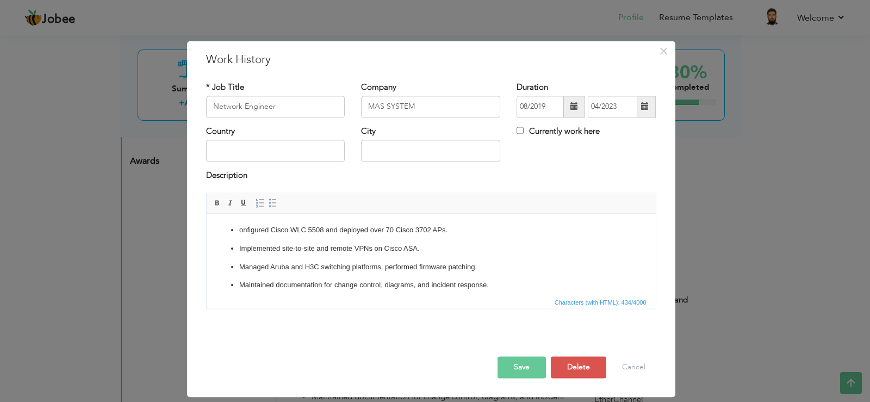
click at [574, 109] on span at bounding box center [575, 107] width 8 height 8
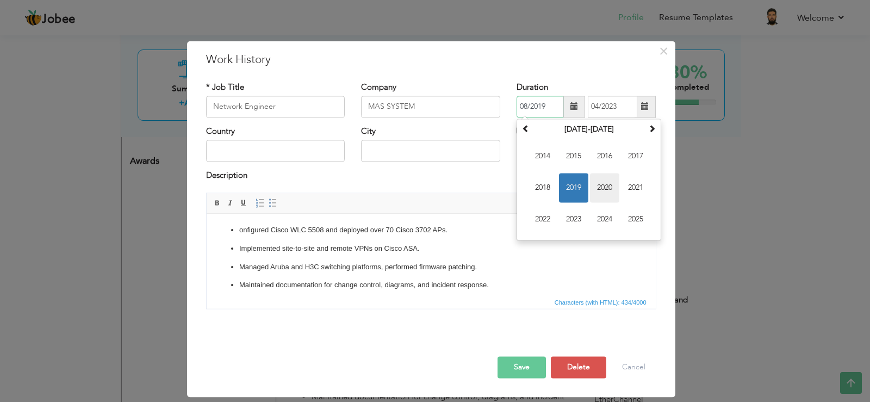
click at [609, 189] on span "2020" at bounding box center [604, 187] width 29 height 29
click at [641, 181] on span "Aug" at bounding box center [635, 187] width 29 height 29
type input "08/2020"
click at [641, 181] on div "Description" at bounding box center [431, 177] width 450 height 14
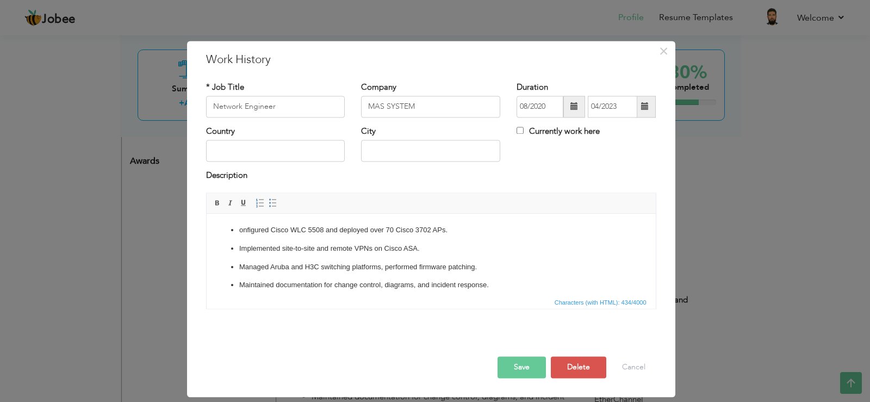
click at [553, 147] on div "Currently work here" at bounding box center [587, 137] width 156 height 22
click at [527, 368] on button "Save" at bounding box center [522, 367] width 48 height 22
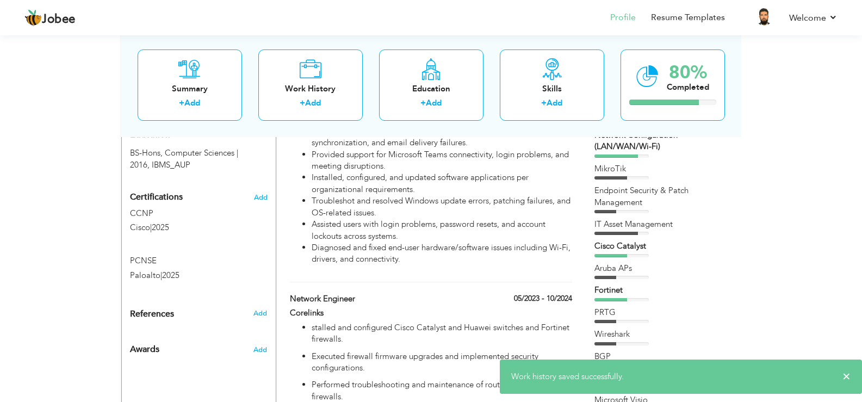
scroll to position [0, 0]
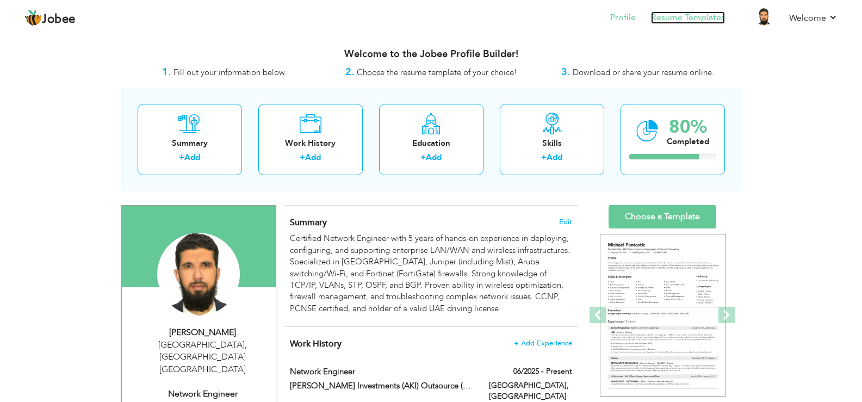
click at [671, 16] on link "Resume Templates" at bounding box center [688, 17] width 74 height 13
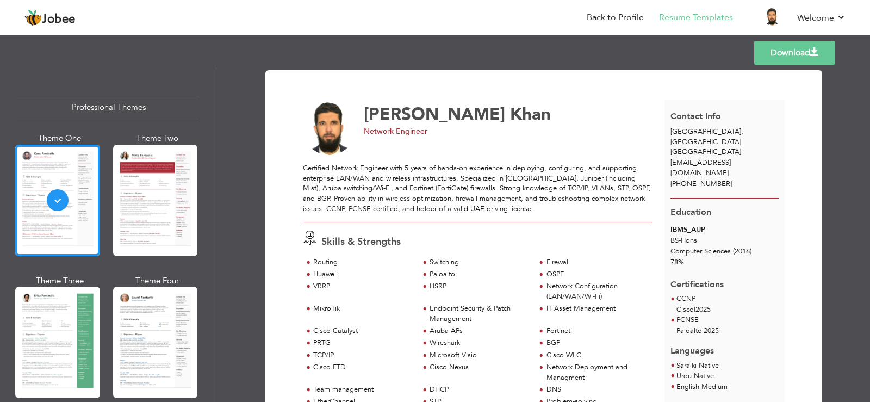
click at [313, 353] on div "TCP/IP" at bounding box center [363, 355] width 100 height 10
click at [622, 20] on link "Back to Profile" at bounding box center [615, 17] width 57 height 13
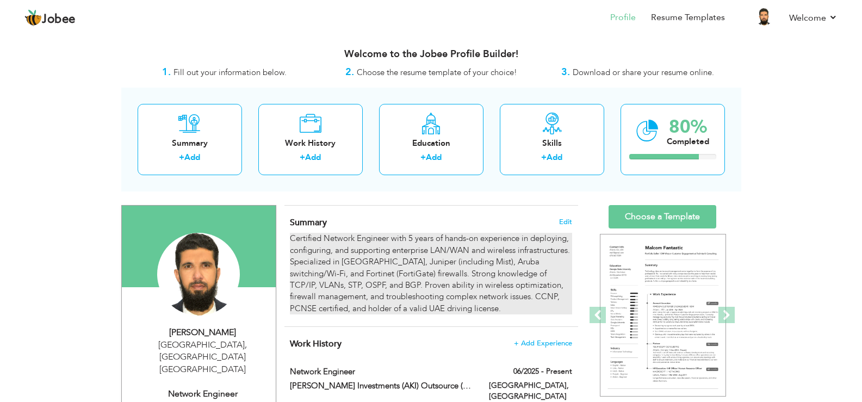
click at [426, 249] on div "Certified Network Engineer with 5 years of hands-on experience in deploying, co…" at bounding box center [431, 274] width 282 height 82
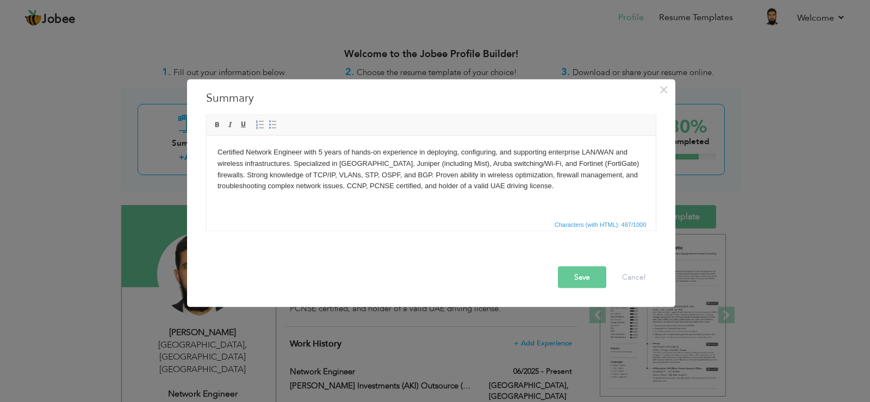
click at [423, 184] on body "Certified Network Engineer with 5 years of hands-on experience in deploying, co…" at bounding box center [431, 168] width 428 height 45
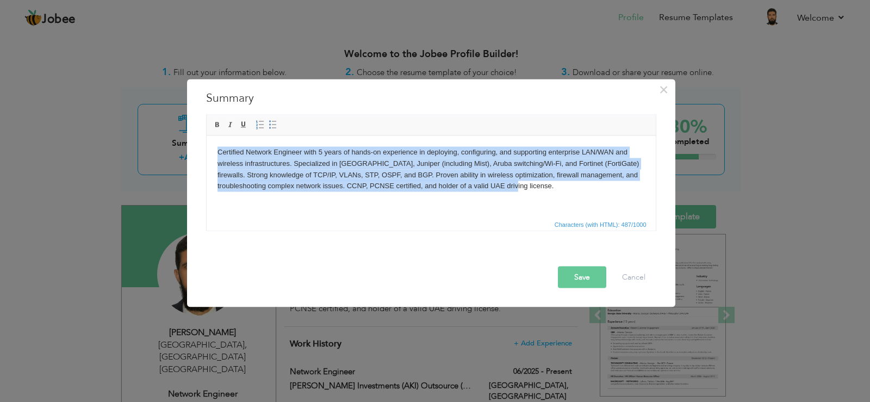
click at [530, 202] on html "Certified Network Engineer with 5 years of hands-on experience in deploying, co…" at bounding box center [430, 168] width 449 height 67
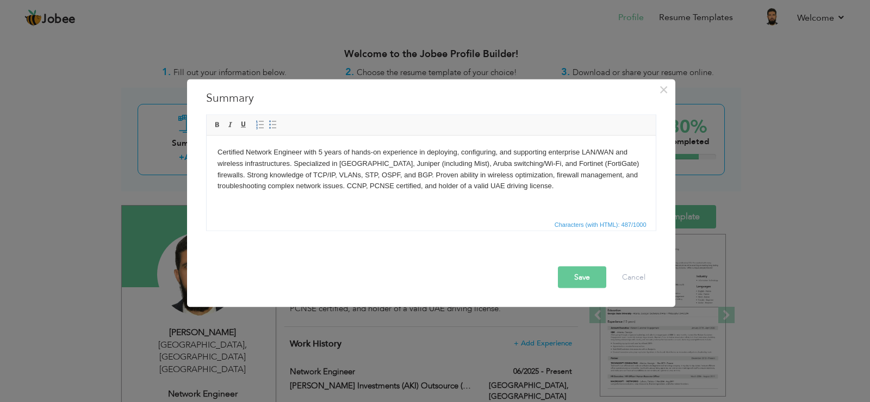
click at [530, 202] on html "Certified Network Engineer with 5 years of hands-on experience in deploying, co…" at bounding box center [430, 168] width 449 height 67
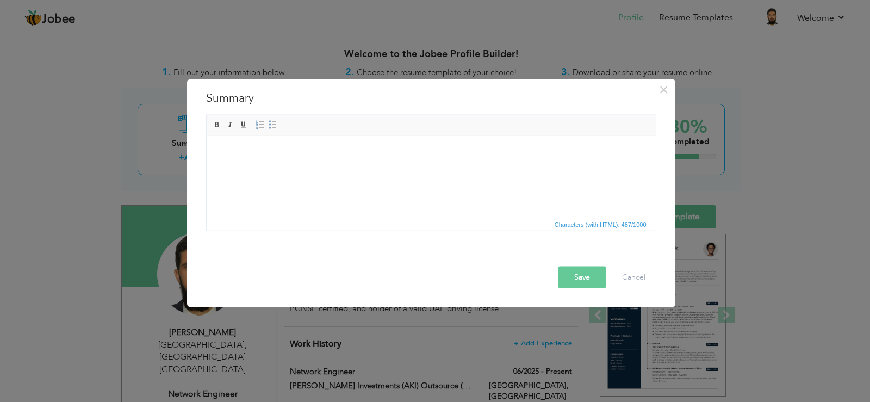
drag, startPoint x: 545, startPoint y: 168, endPoint x: 403, endPoint y: 175, distance: 142.2
click at [399, 169] on html at bounding box center [430, 151] width 449 height 33
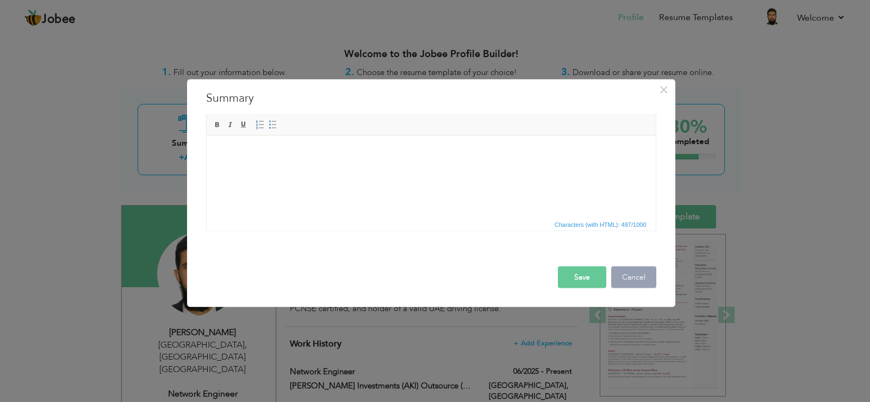
click at [627, 277] on button "Cancel" at bounding box center [633, 277] width 45 height 22
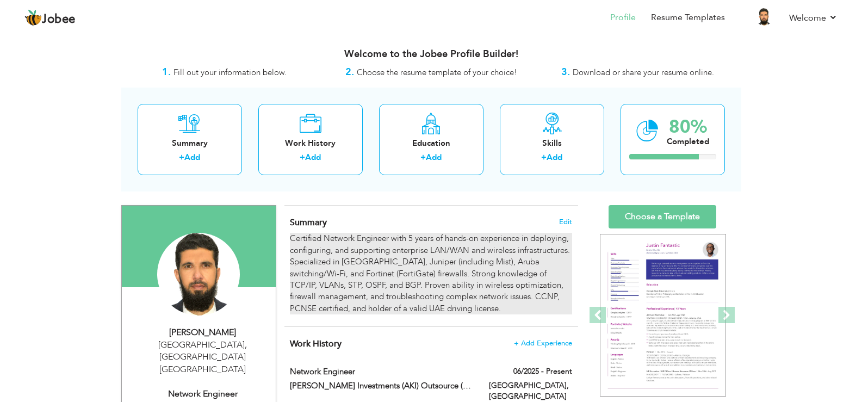
click at [387, 248] on div "Certified Network Engineer with 5 years of hands-on experience in deploying, co…" at bounding box center [431, 274] width 282 height 82
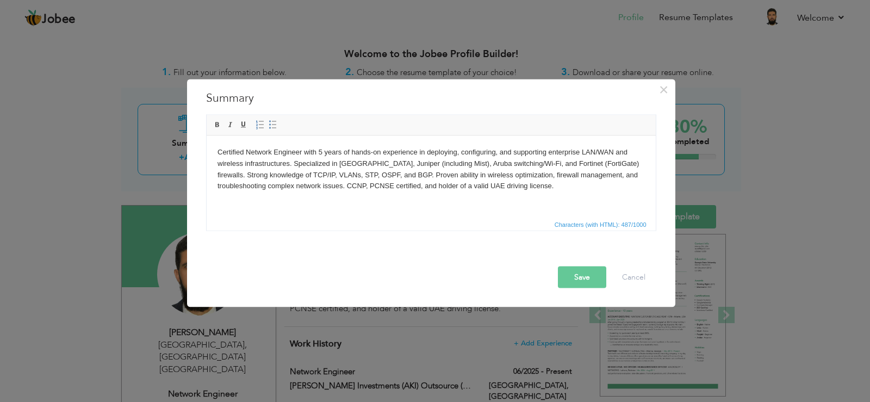
click at [390, 174] on body "Certified Network Engineer with 5 years of hands-on experience in deploying, co…" at bounding box center [431, 168] width 428 height 45
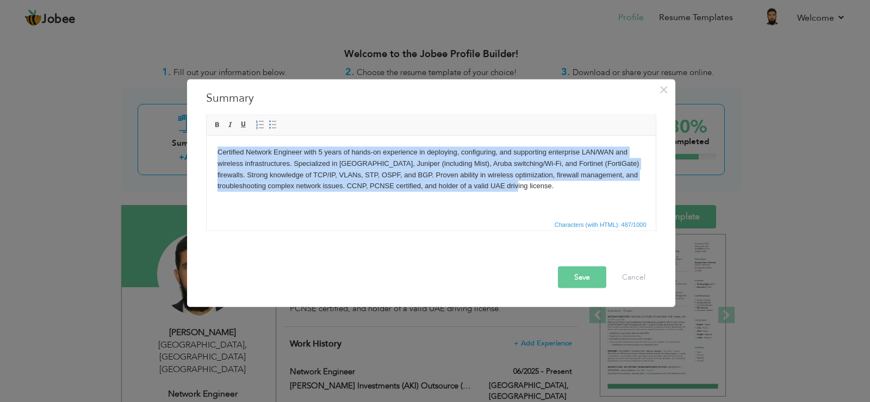
click at [529, 197] on html "Certified Network Engineer with 5 years of hands-on experience in deploying, co…" at bounding box center [430, 168] width 449 height 67
drag, startPoint x: 537, startPoint y: 191, endPoint x: 207, endPoint y: 146, distance: 333.2
click at [207, 146] on html "Certified Network Engineer with 5 years of hands-on experience in deploying, co…" at bounding box center [430, 168] width 449 height 67
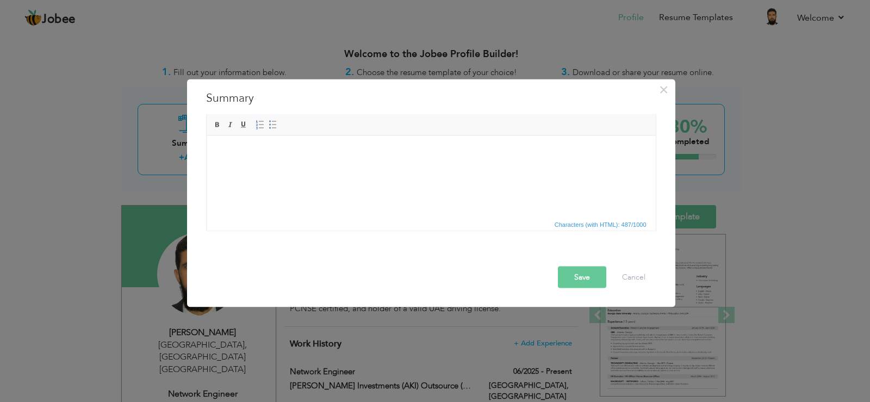
click at [355, 164] on html at bounding box center [430, 151] width 449 height 33
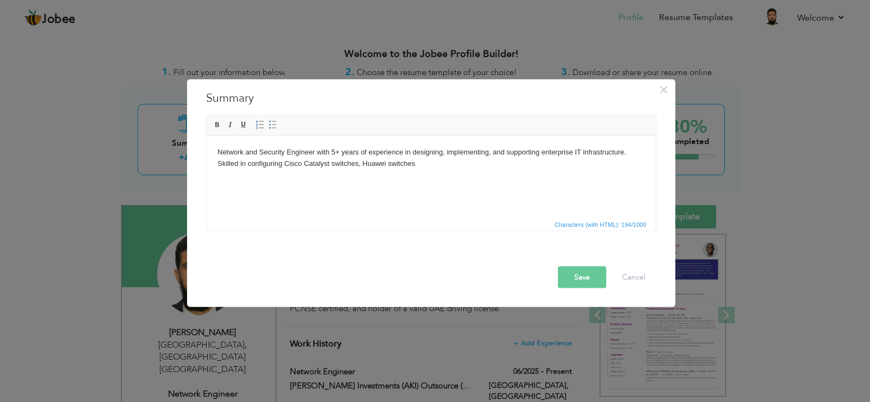
drag, startPoint x: 431, startPoint y: 180, endPoint x: 358, endPoint y: 201, distance: 76.4
click at [358, 180] on html "Network and Security Engineer with 5+ years of experience in designing, impleme…" at bounding box center [430, 157] width 449 height 45
click at [474, 170] on html "Network and Security Engineer with 5+ years of experience in designing, impleme…" at bounding box center [430, 157] width 449 height 45
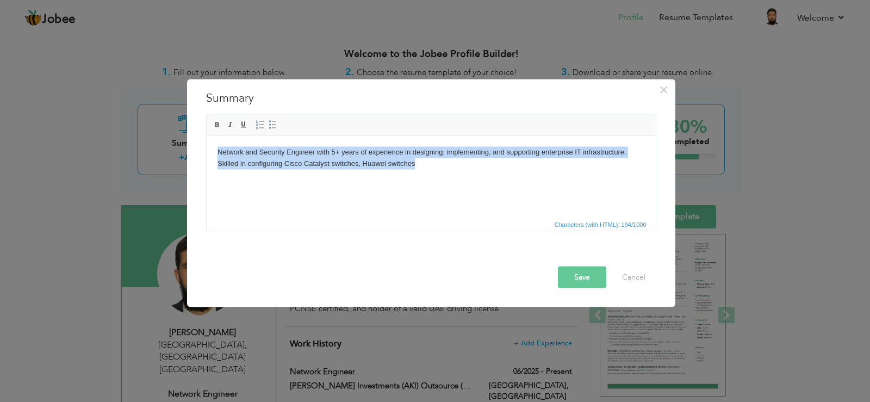
click at [474, 170] on html "Network and Security Engineer with 5+ years of experience in designing, impleme…" at bounding box center [430, 157] width 449 height 45
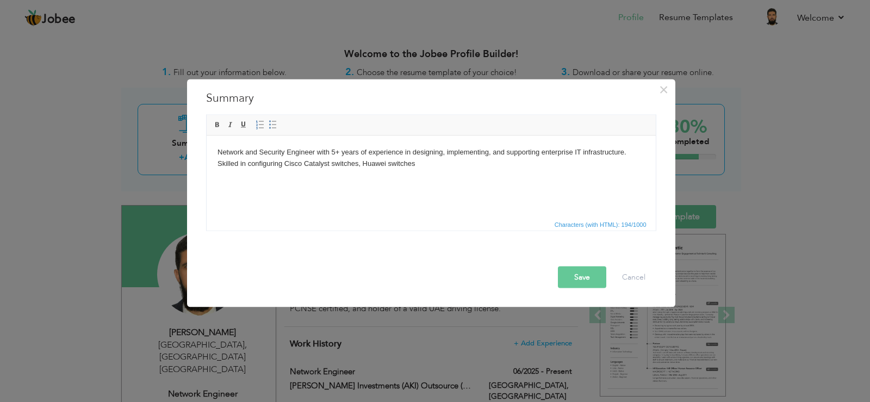
click at [431, 166] on body "Network and Security Engineer with 5+ years of experience in designing, impleme…" at bounding box center [431, 157] width 428 height 23
click at [430, 164] on body "Network and Security Engineer with 5+ years of experience in designing, impleme…" at bounding box center [431, 157] width 428 height 23
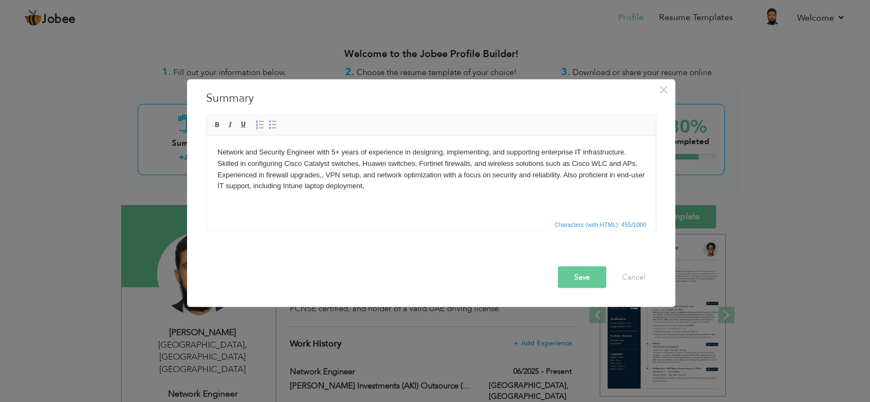
click at [400, 184] on body "Network and Security Engineer with 5+ years of experience in designing, impleme…" at bounding box center [431, 168] width 428 height 45
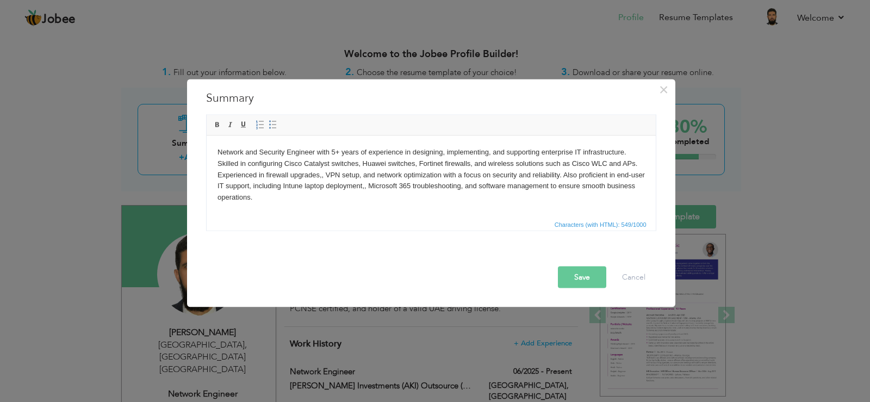
click at [363, 214] on html "Network and Security Engineer with 5+ years of experience in designing, impleme…" at bounding box center [430, 174] width 449 height 78
drag, startPoint x: 385, startPoint y: 191, endPoint x: 385, endPoint y: 197, distance: 6.5
click at [385, 190] on body "Network and Security Engineer with 5+ years of experience in designing, impleme…" at bounding box center [431, 174] width 428 height 57
click at [589, 275] on button "Save" at bounding box center [582, 277] width 48 height 22
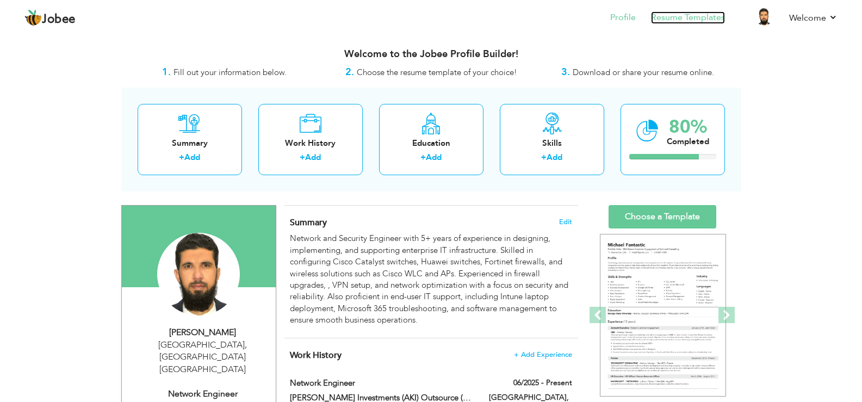
click at [671, 17] on link "Resume Templates" at bounding box center [688, 17] width 74 height 13
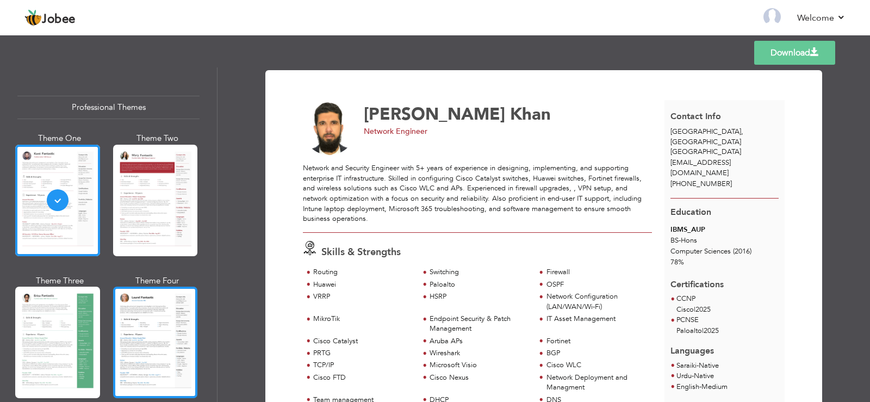
click at [147, 339] on div at bounding box center [155, 343] width 85 height 112
click at [147, 339] on div "Professional Themes Theme One Theme Two Theme Three Theme Four" at bounding box center [435, 234] width 870 height 335
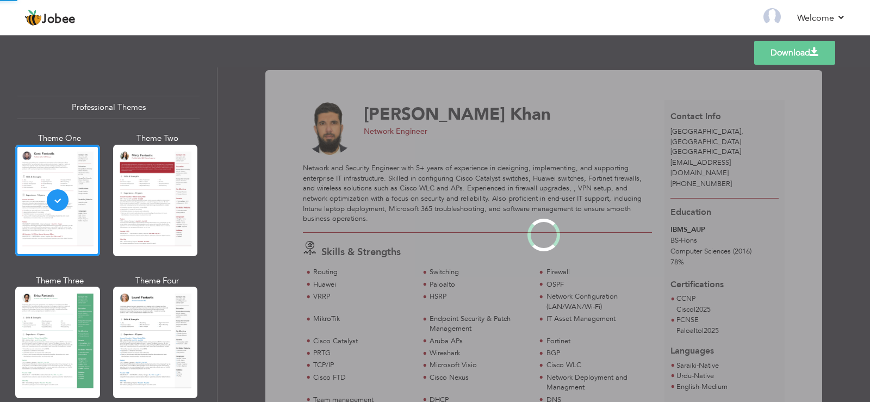
click at [147, 339] on div "Professional Themes Theme One Theme Two Theme Three Theme Four" at bounding box center [435, 234] width 870 height 335
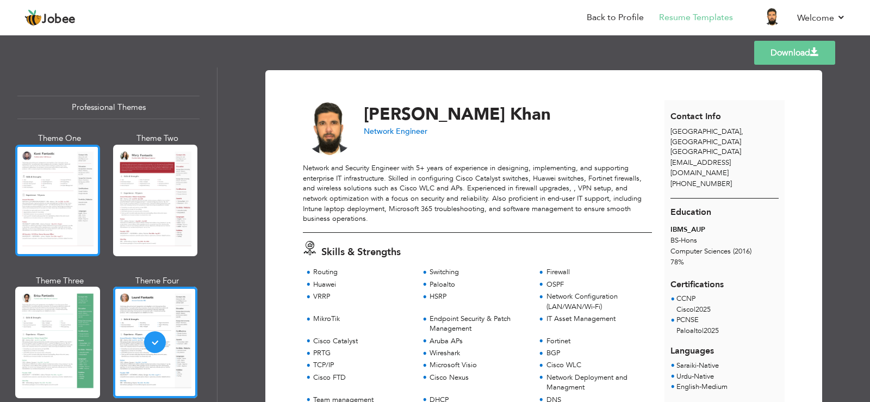
click at [72, 222] on div at bounding box center [57, 201] width 85 height 112
click at [72, 222] on div "Professional Themes Theme One Theme Two Theme Three Theme Four" at bounding box center [435, 234] width 870 height 335
click at [151, 325] on div at bounding box center [155, 343] width 85 height 112
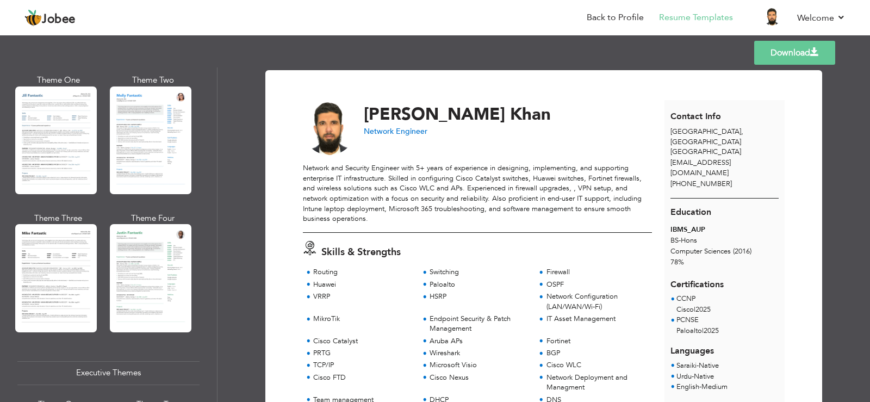
scroll to position [585, 0]
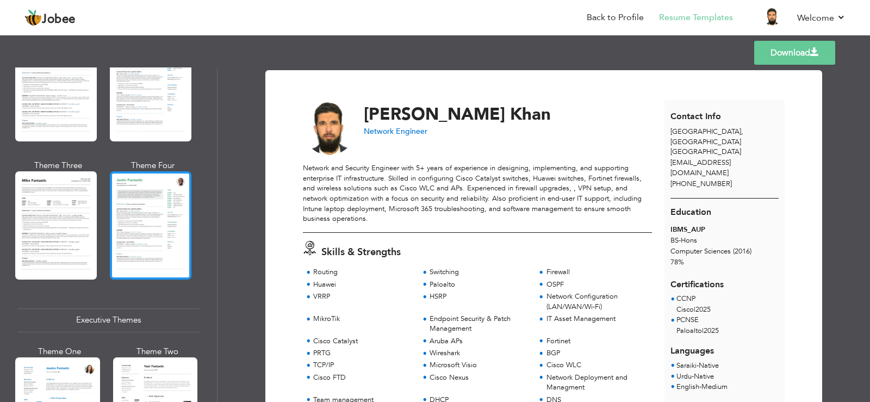
click at [137, 231] on div at bounding box center [151, 225] width 82 height 108
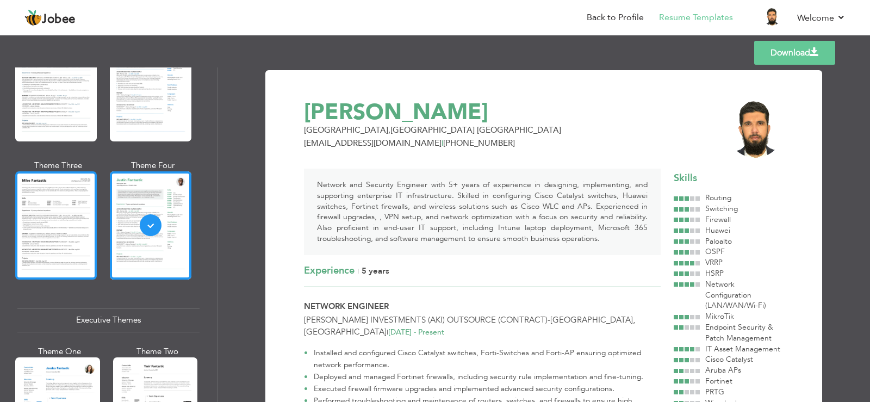
click at [45, 233] on div at bounding box center [56, 225] width 82 height 108
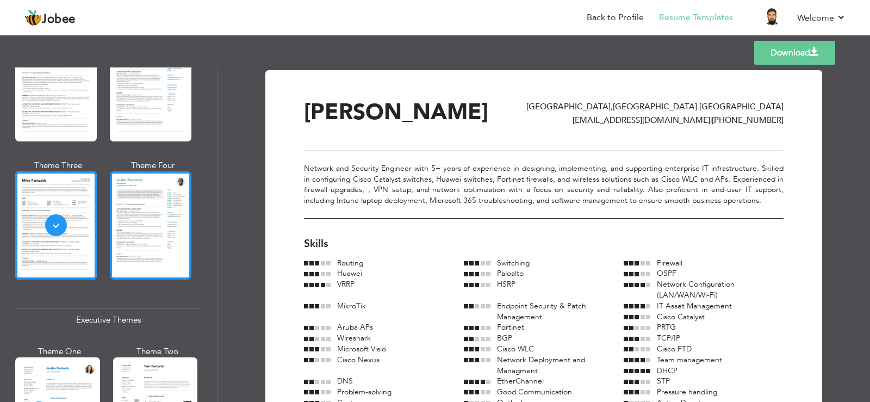
scroll to position [878, 0]
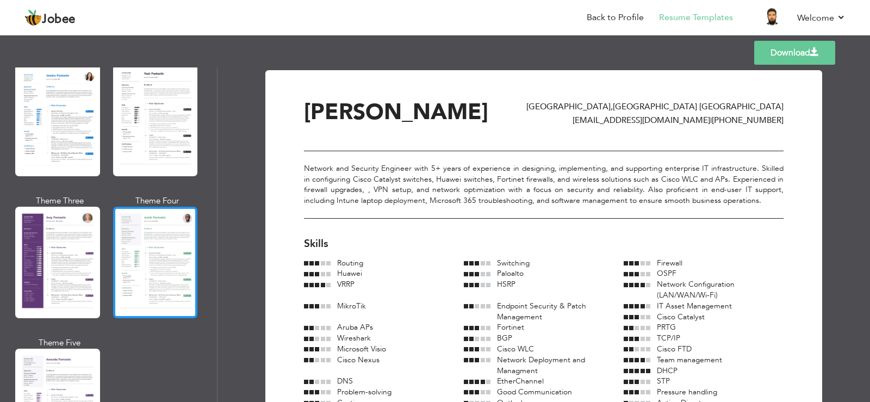
click at [162, 263] on div at bounding box center [155, 263] width 85 height 112
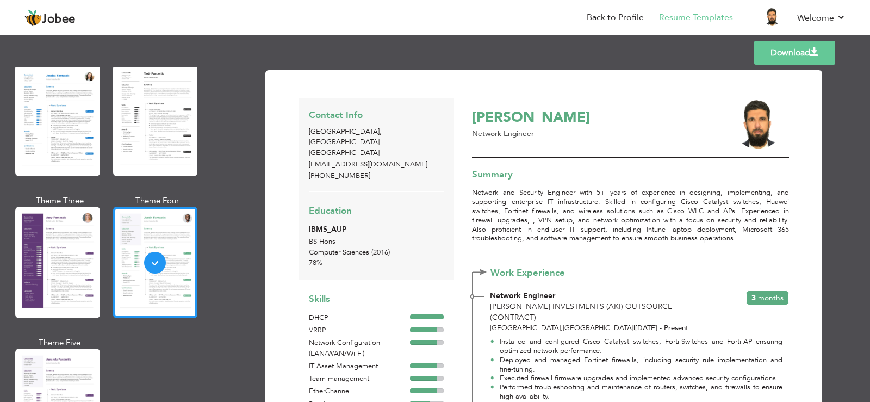
scroll to position [1171, 0]
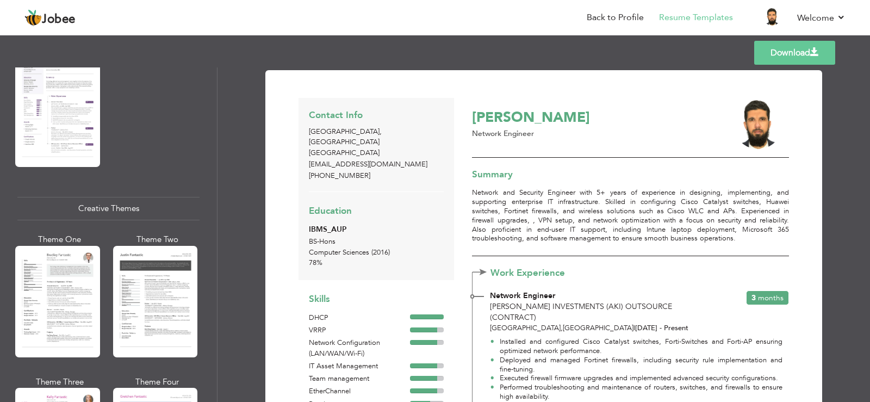
drag, startPoint x: 43, startPoint y: 113, endPoint x: 39, endPoint y: 140, distance: 27.0
click at [42, 113] on div at bounding box center [57, 111] width 85 height 112
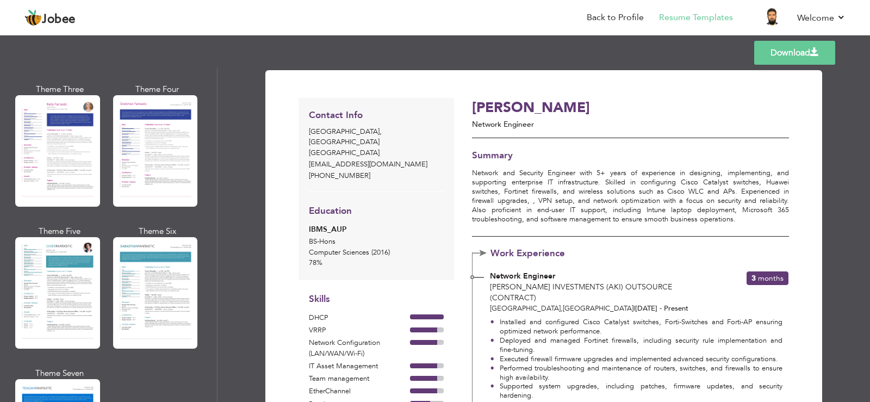
scroll to position [1757, 0]
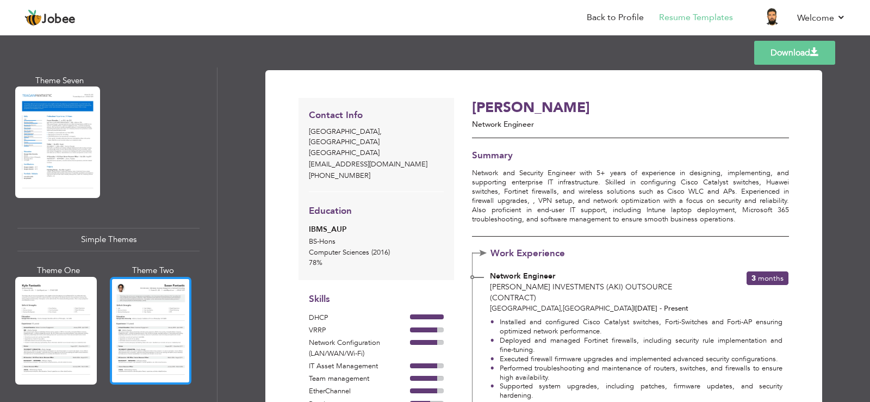
click at [155, 285] on div at bounding box center [151, 331] width 82 height 108
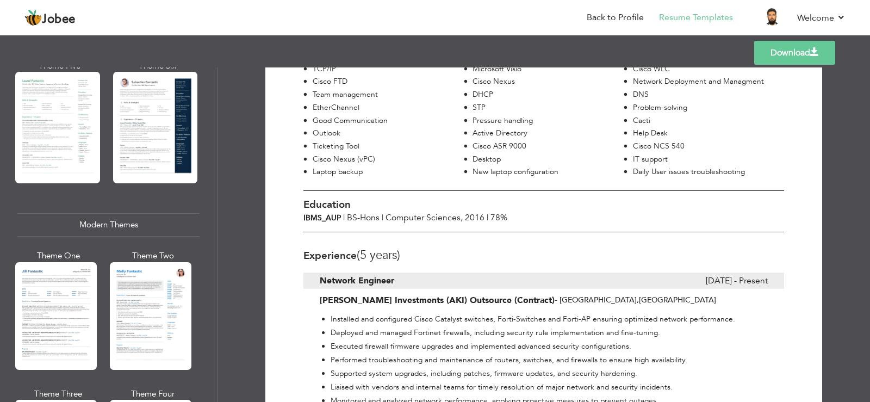
scroll to position [0, 0]
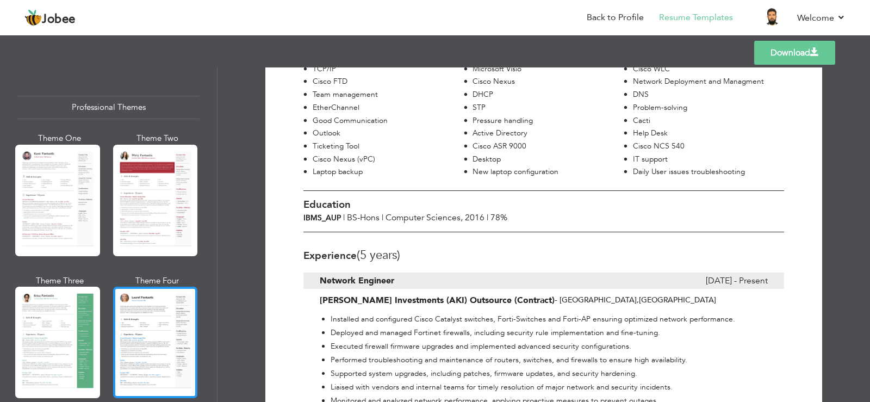
click at [149, 329] on div at bounding box center [155, 343] width 85 height 112
click at [149, 329] on div "Professional Themes Theme One Theme Two Theme Three Theme Four" at bounding box center [435, 234] width 870 height 335
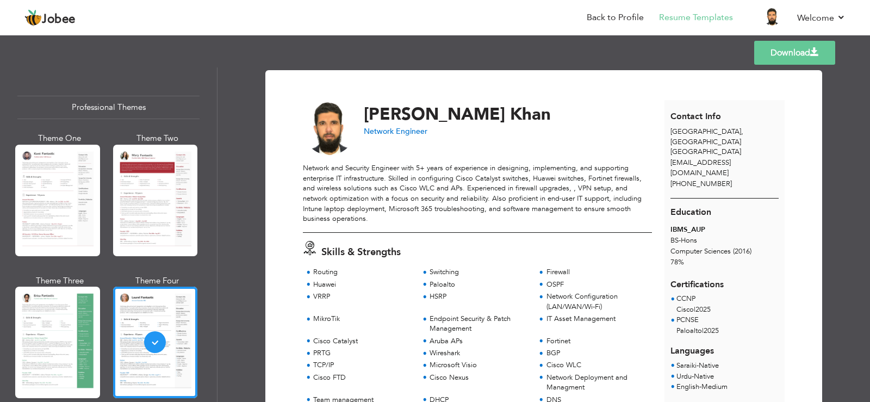
click at [791, 56] on link "Download" at bounding box center [795, 53] width 81 height 24
